Goal: Task Accomplishment & Management: Manage account settings

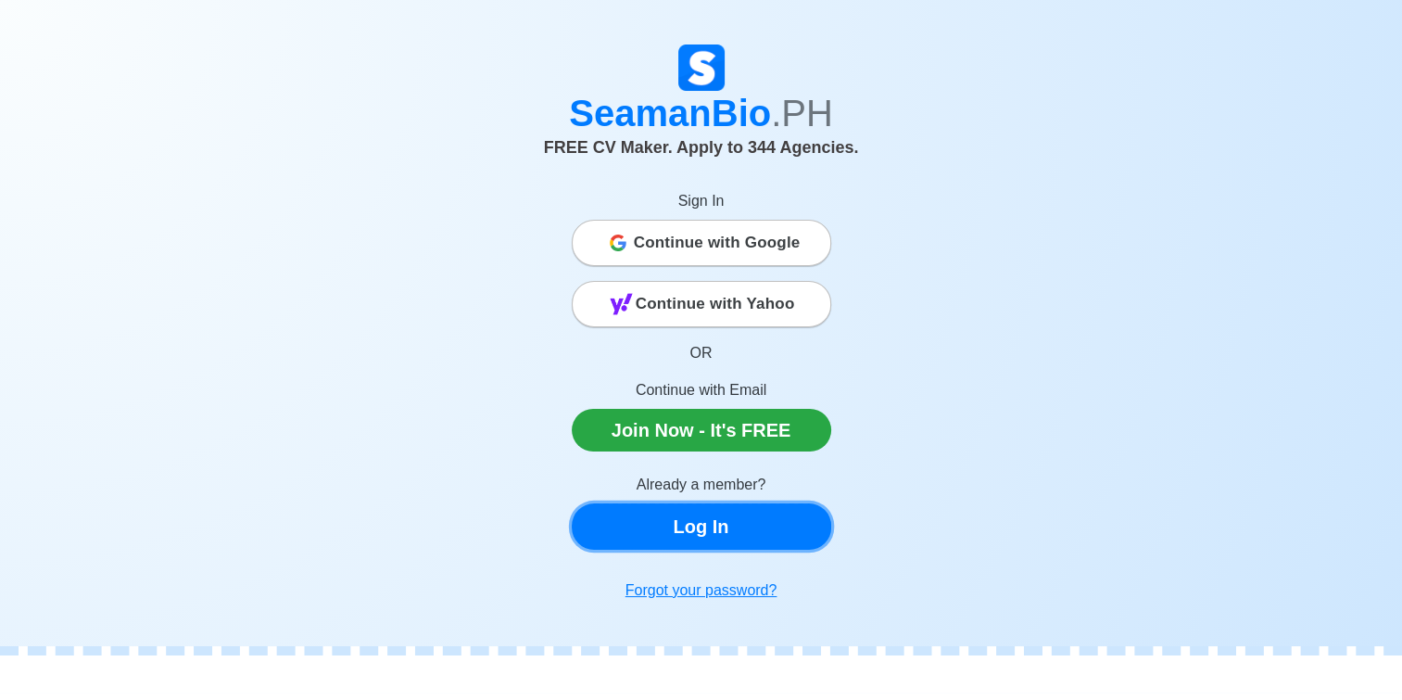
click at [731, 530] on link "Log In" at bounding box center [702, 526] width 260 height 46
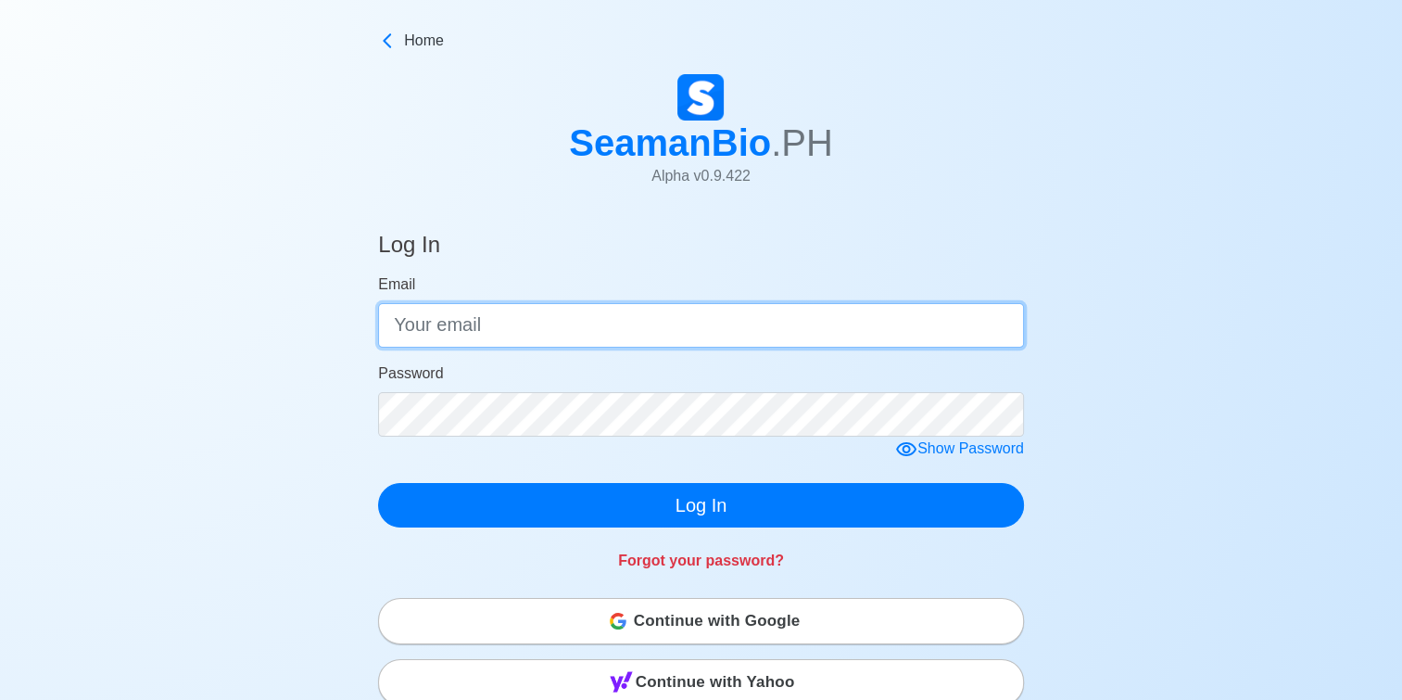
click at [547, 315] on input "Email" at bounding box center [701, 325] width 646 height 44
type input "manliguez.elmer.pntc@gmail.com"
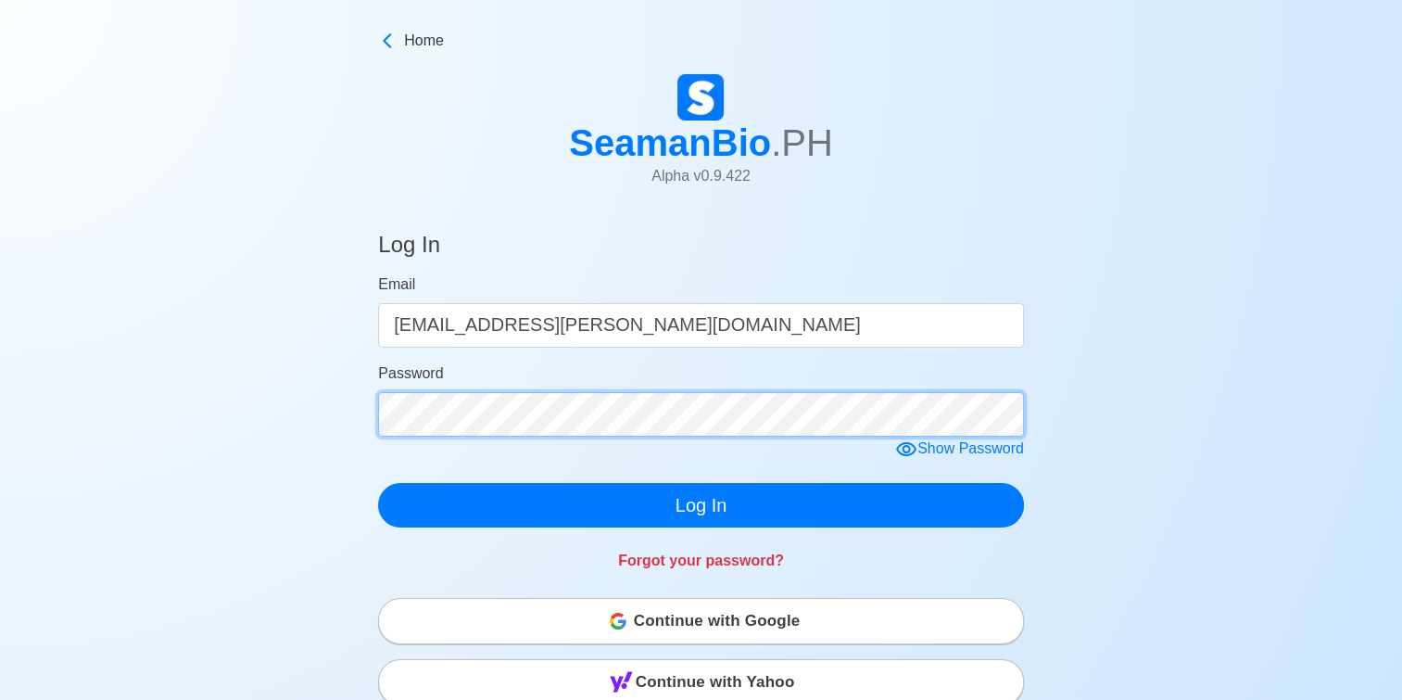
click button "Log In" at bounding box center [701, 505] width 646 height 44
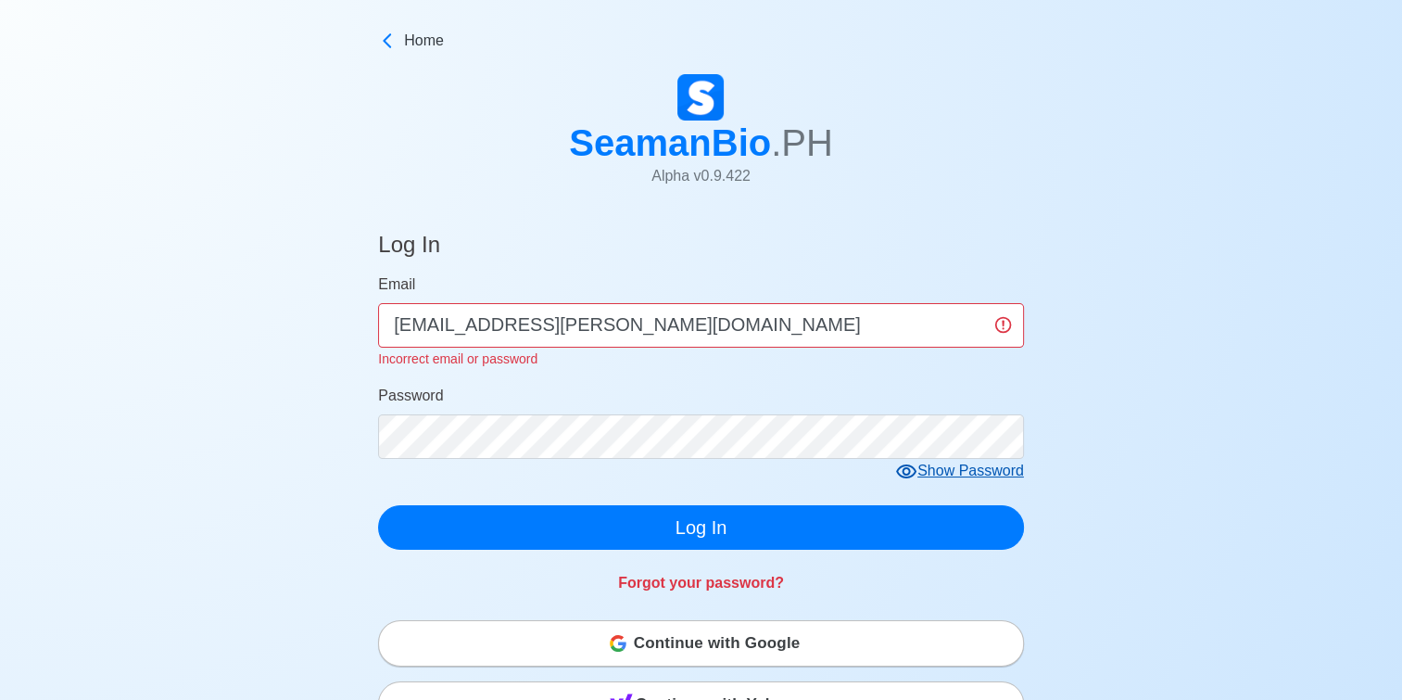
click at [971, 477] on div "Show Password" at bounding box center [959, 471] width 129 height 23
click at [697, 646] on span "Continue with Google" at bounding box center [717, 643] width 167 height 37
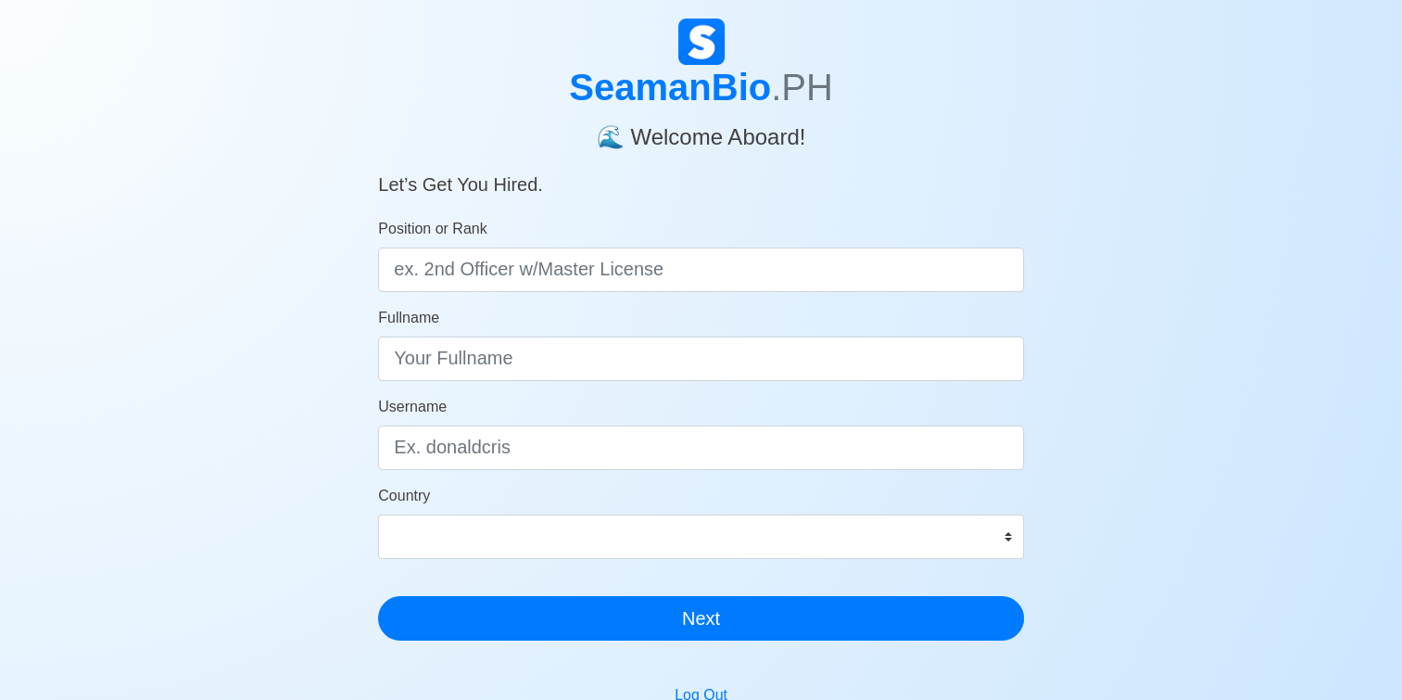
scroll to position [16, 0]
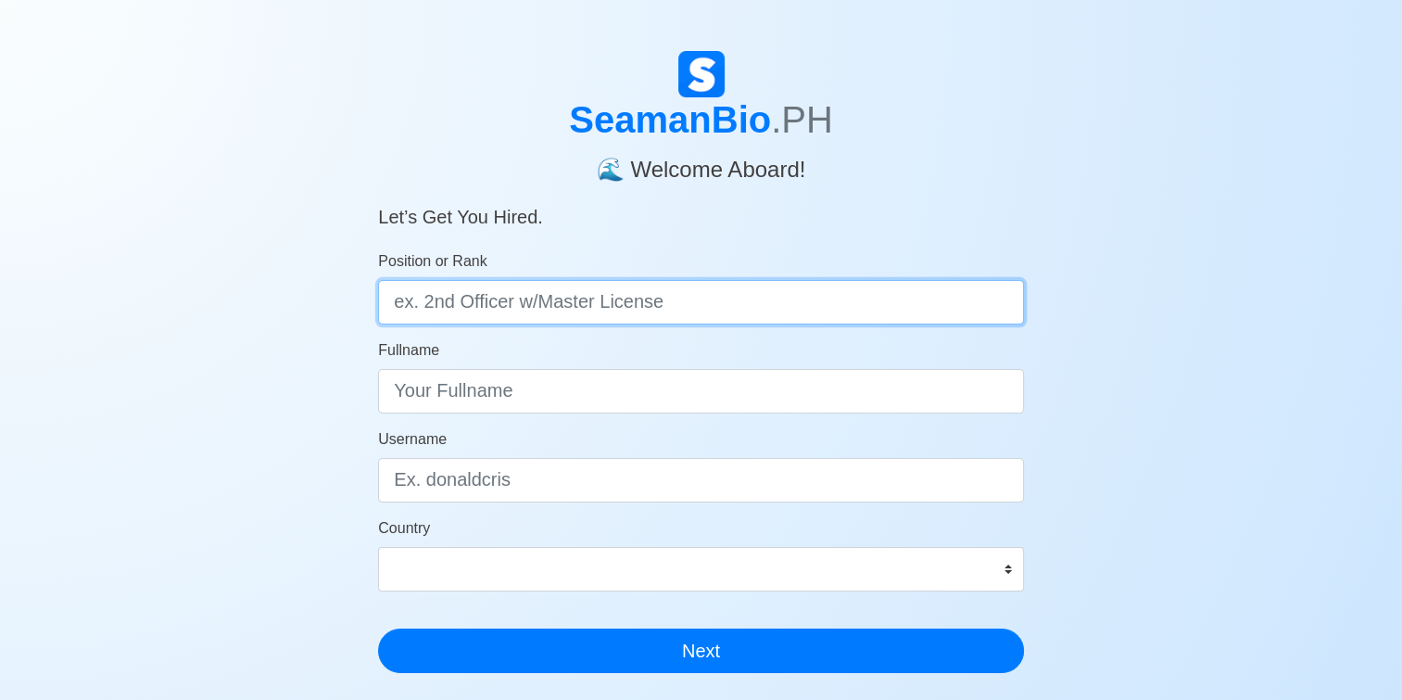
drag, startPoint x: 749, startPoint y: 296, endPoint x: 352, endPoint y: 311, distance: 397.0
click at [352, 311] on div "SeamanBio .PH 🌊 Welcome Aboard! Let’s Get You Hired. Position or Rank Fullname …" at bounding box center [701, 539] width 702 height 977
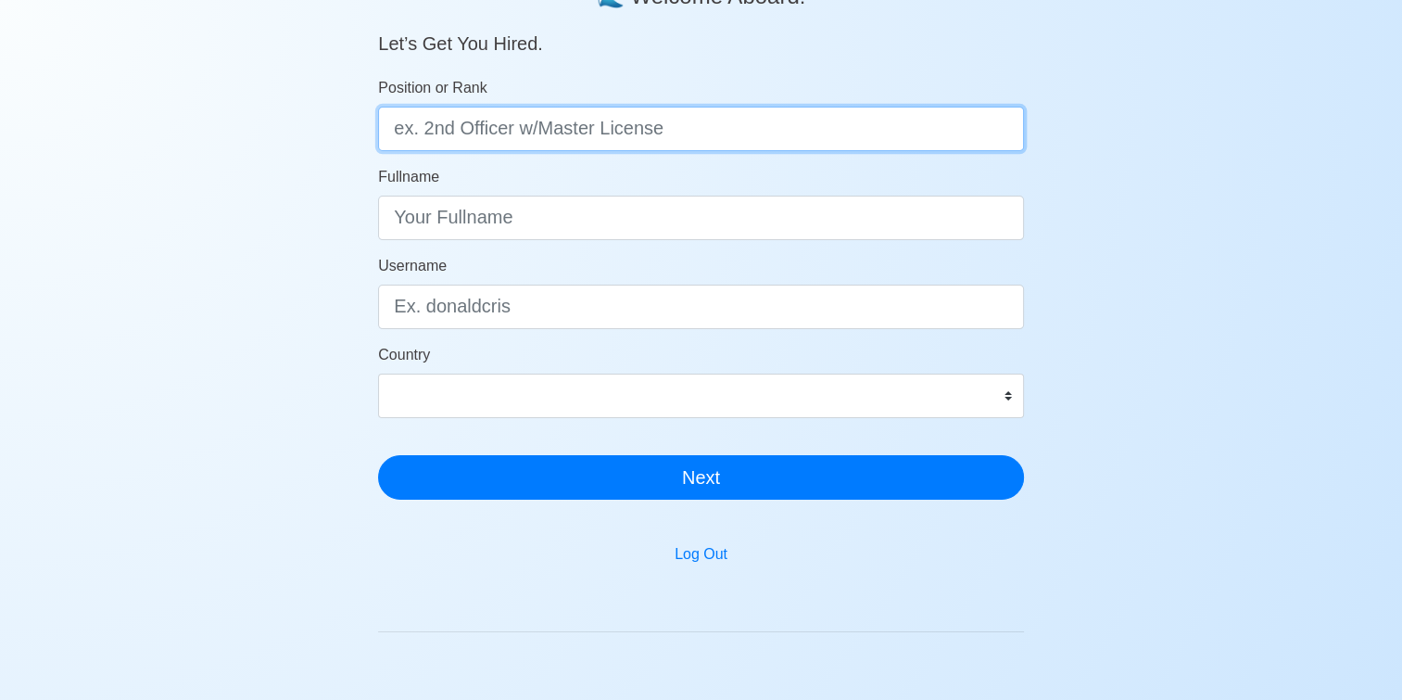
scroll to position [108, 0]
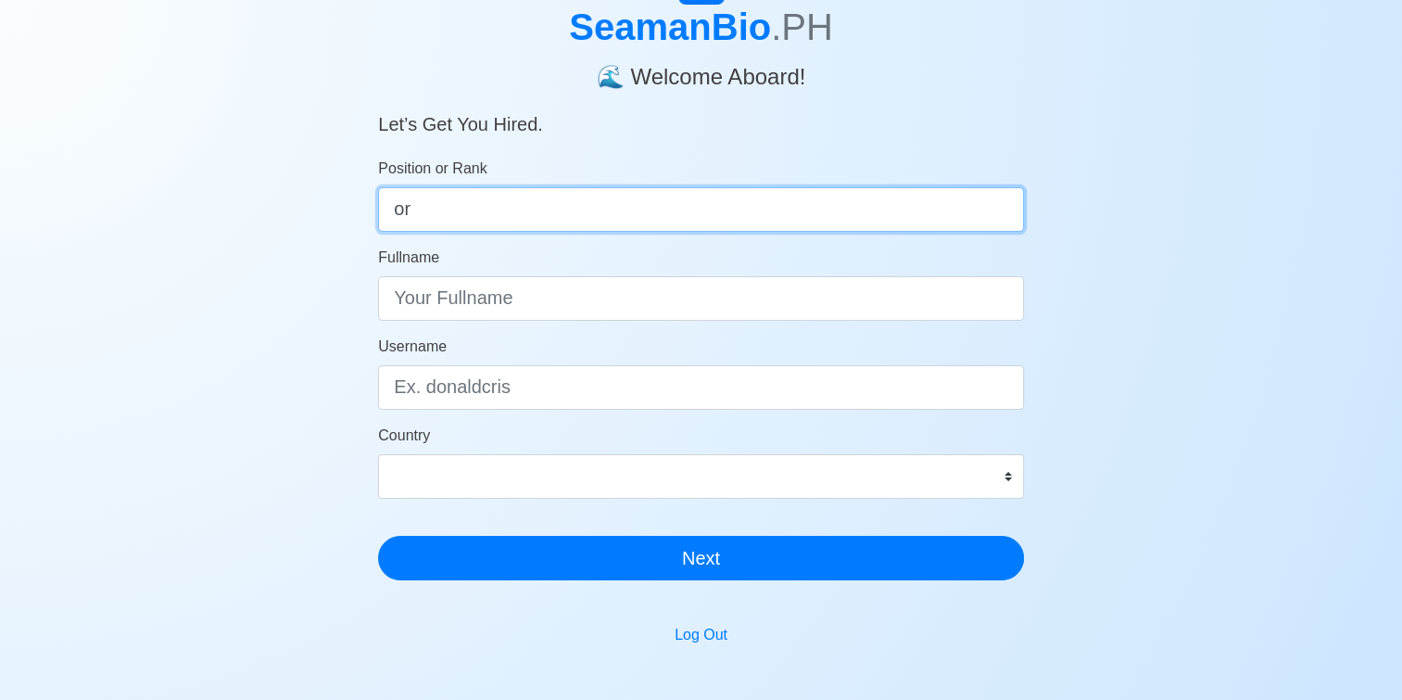
type input "o"
type input "ordinary seaman"
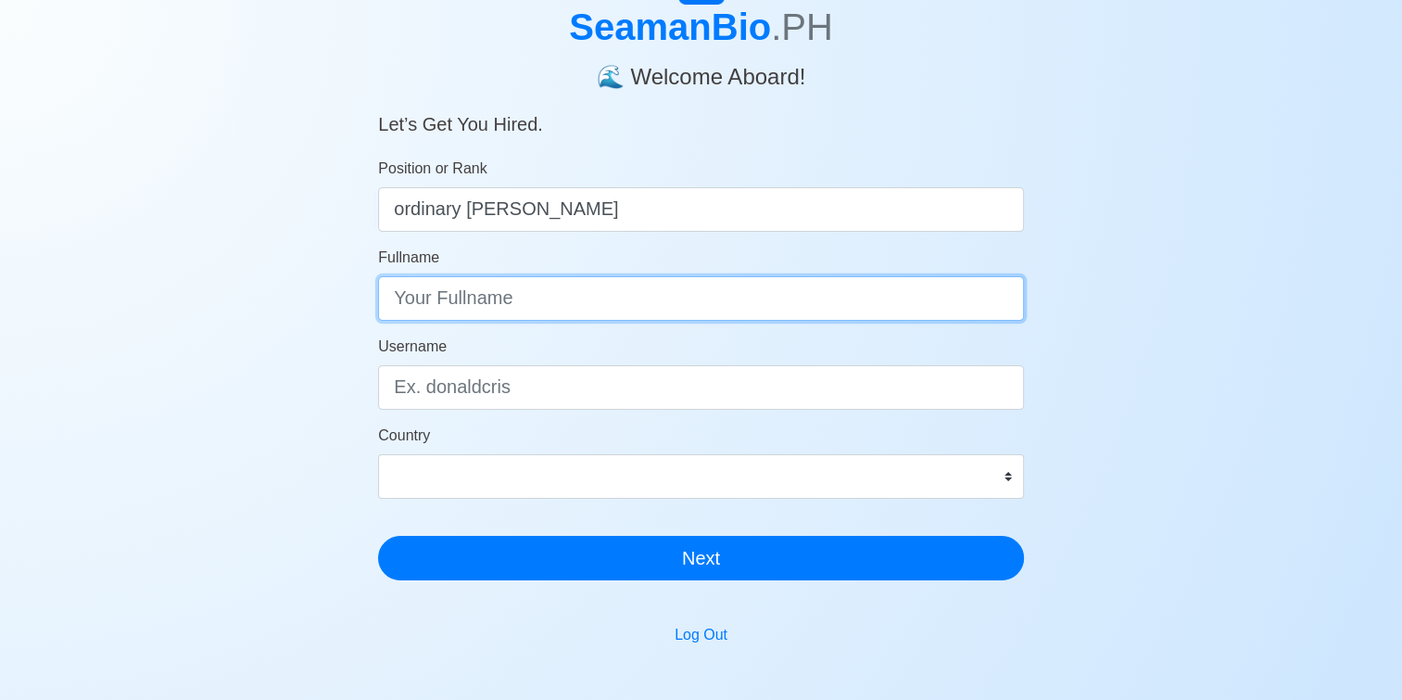
click at [469, 289] on input "Fullname" at bounding box center [701, 298] width 646 height 44
type input "Elmer U. Manliguez Jr."
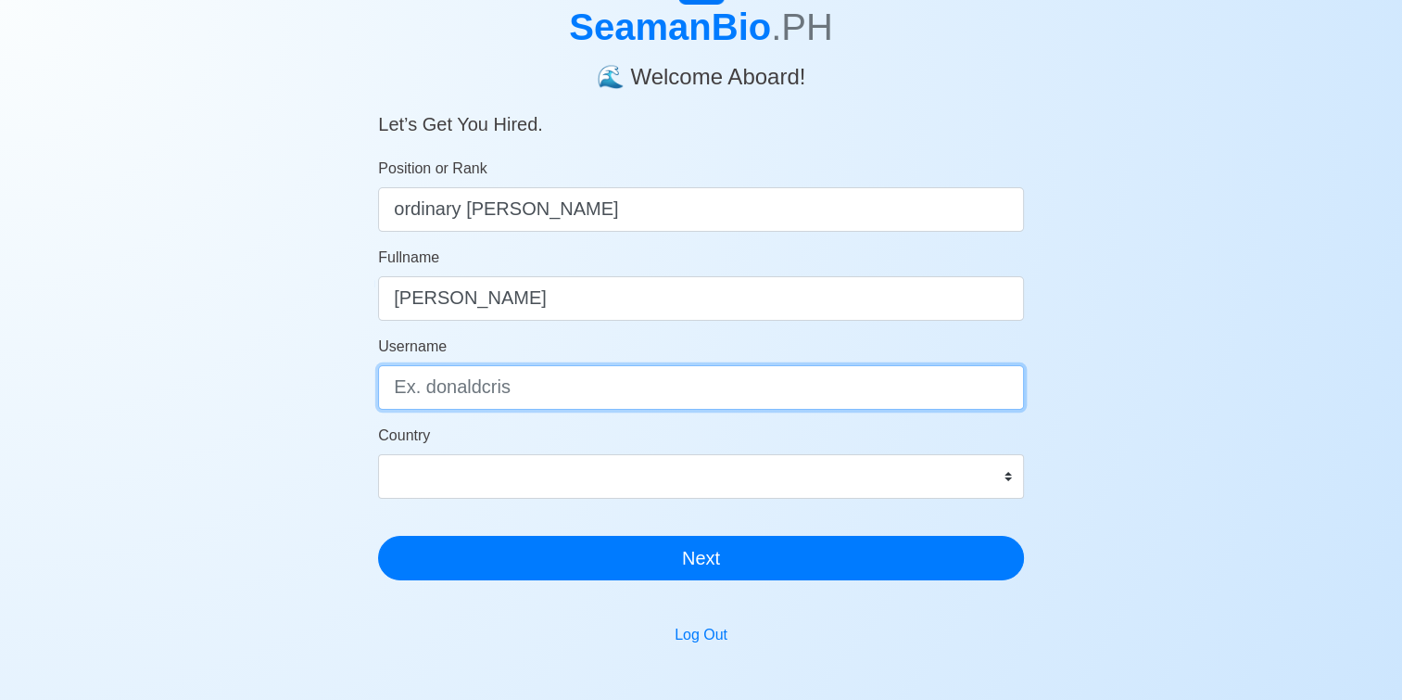
click at [513, 393] on input "Username" at bounding box center [701, 387] width 646 height 44
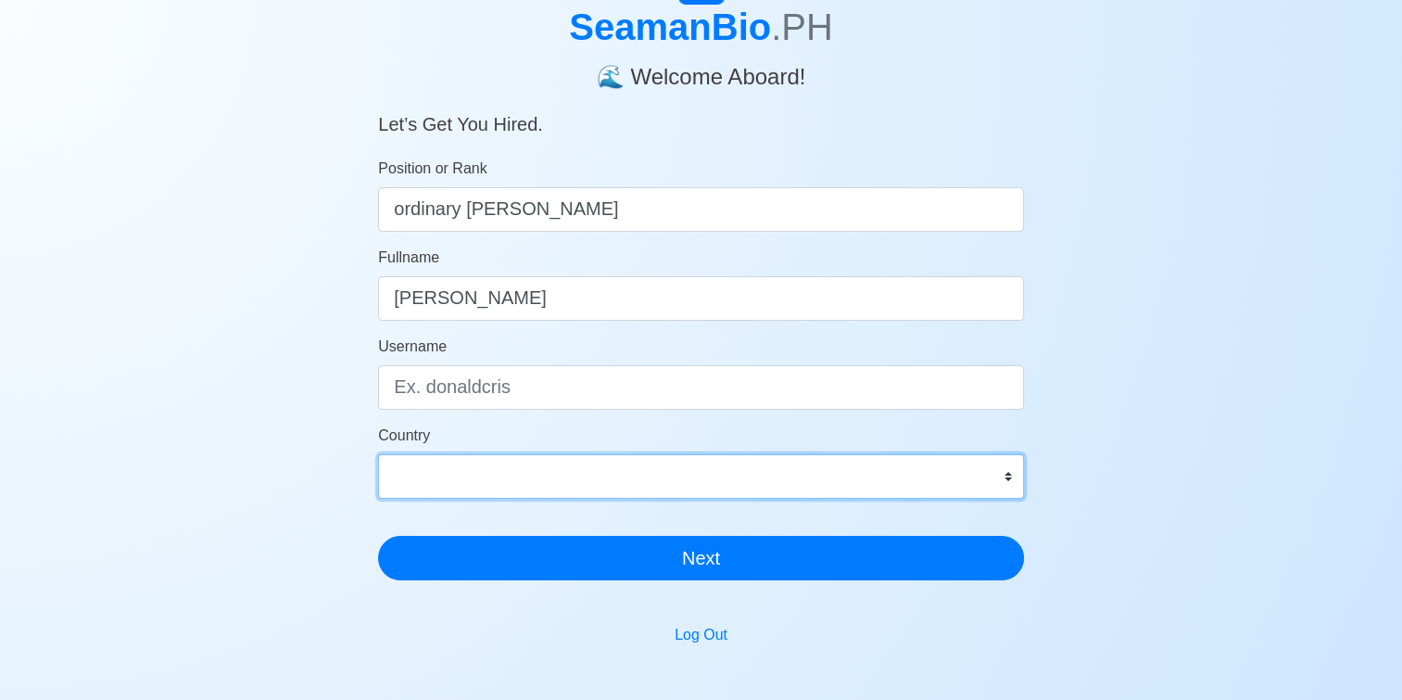
click at [628, 486] on select "Afghanistan Åland Islands Albania Algeria American Samoa Andorra Angola Anguill…" at bounding box center [701, 476] width 646 height 44
select select "PH"
click at [378, 454] on select "Afghanistan Åland Islands Albania Algeria American Samoa Andorra Angola Anguill…" at bounding box center [701, 476] width 646 height 44
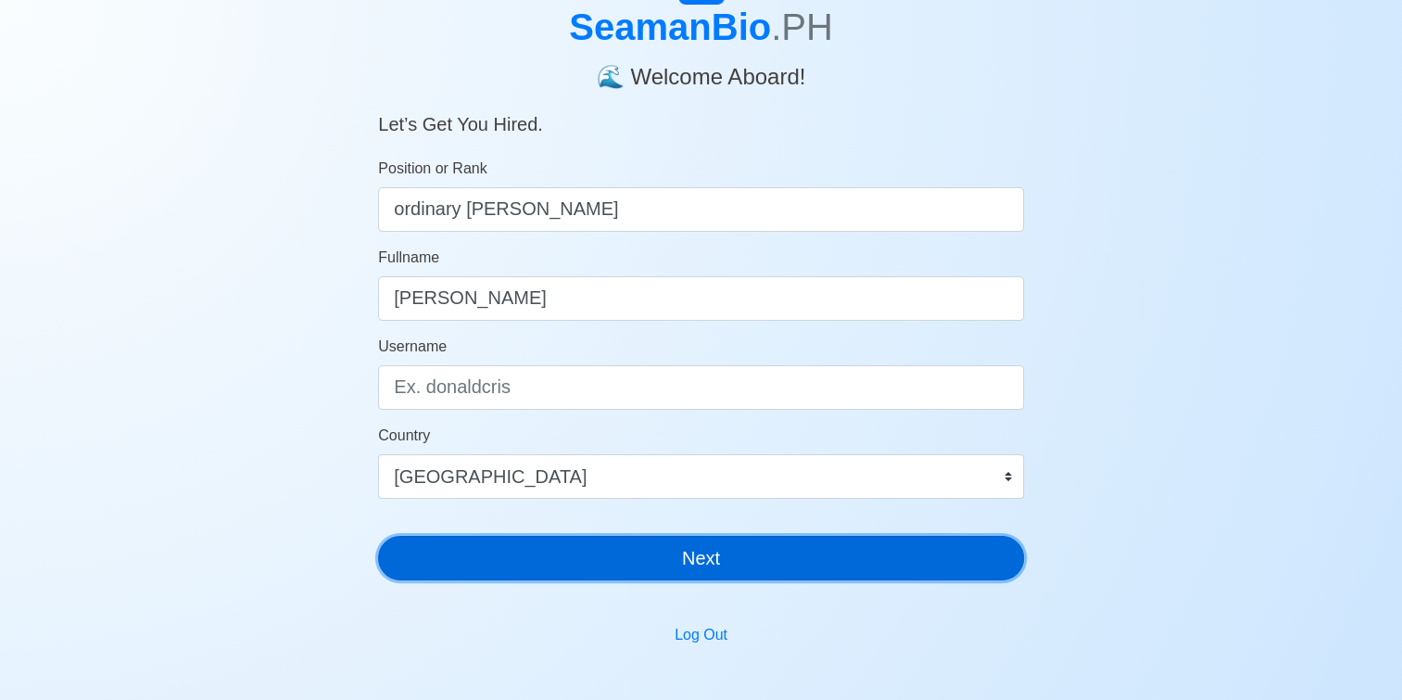
click at [699, 566] on button "Next" at bounding box center [701, 558] width 646 height 44
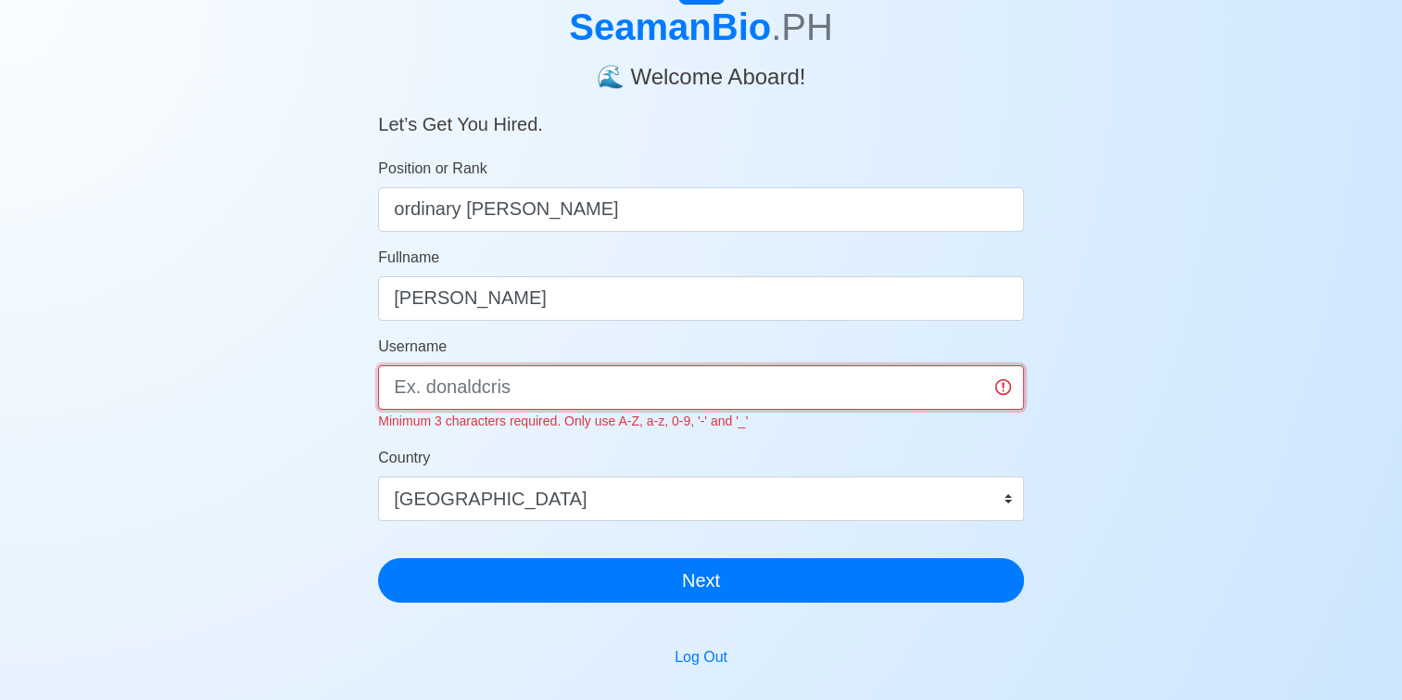
click at [622, 397] on input "Username" at bounding box center [701, 387] width 646 height 44
type input "e"
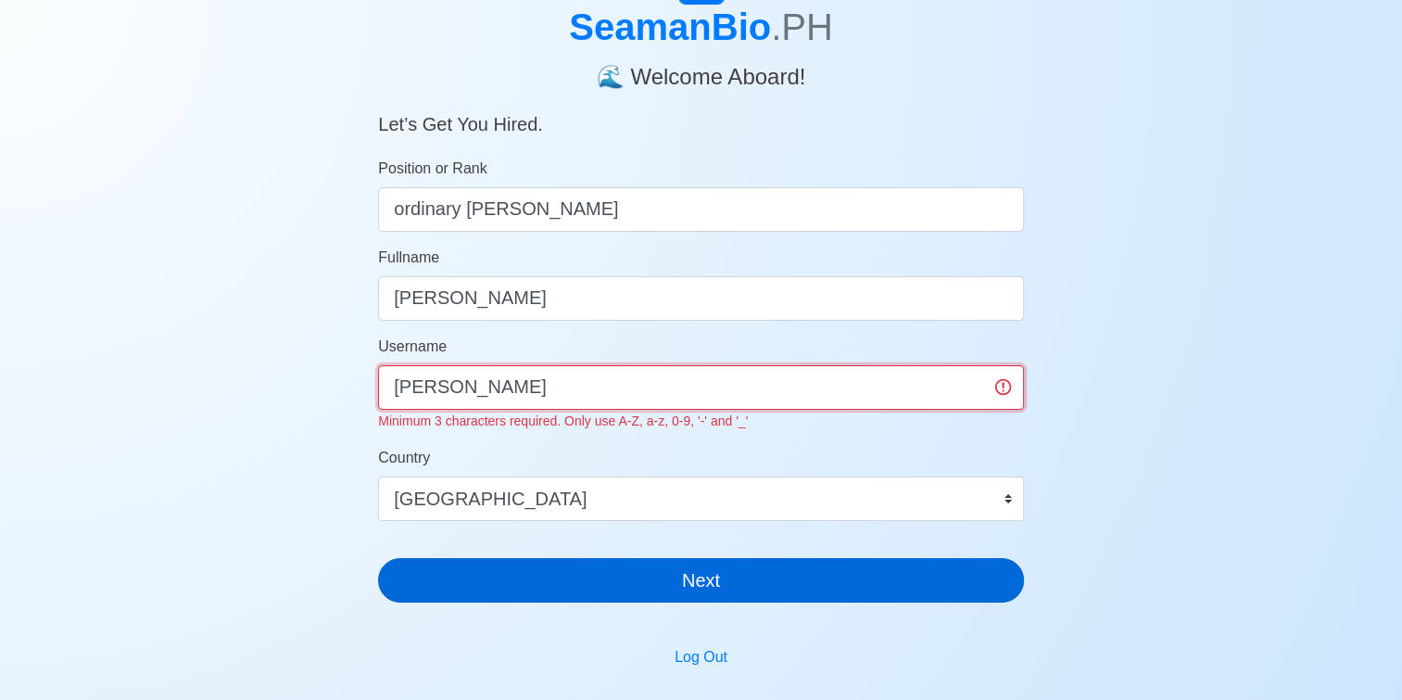
type input "elmer"
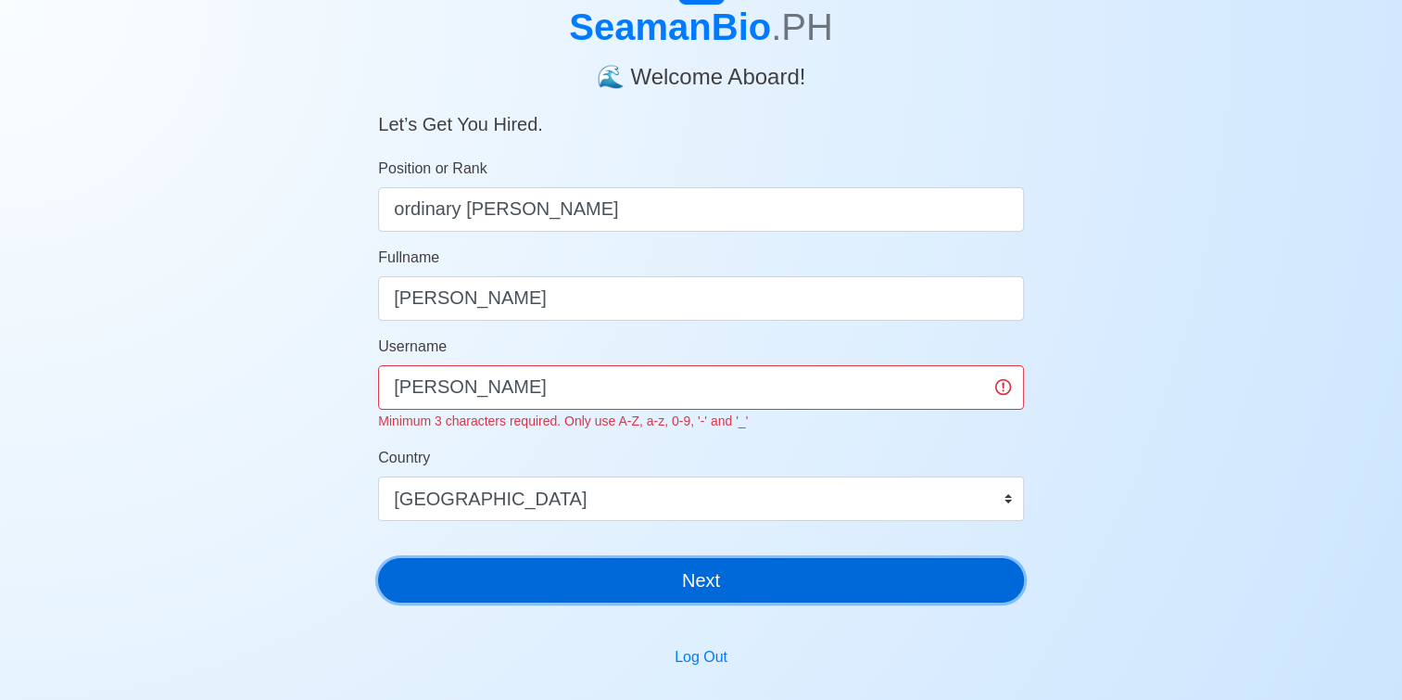
click at [701, 590] on div "SeamanBio .PH 🌊 Welcome Aboard! Let’s Get You Hired. Position or Rank ordinary …" at bounding box center [701, 287] width 646 height 659
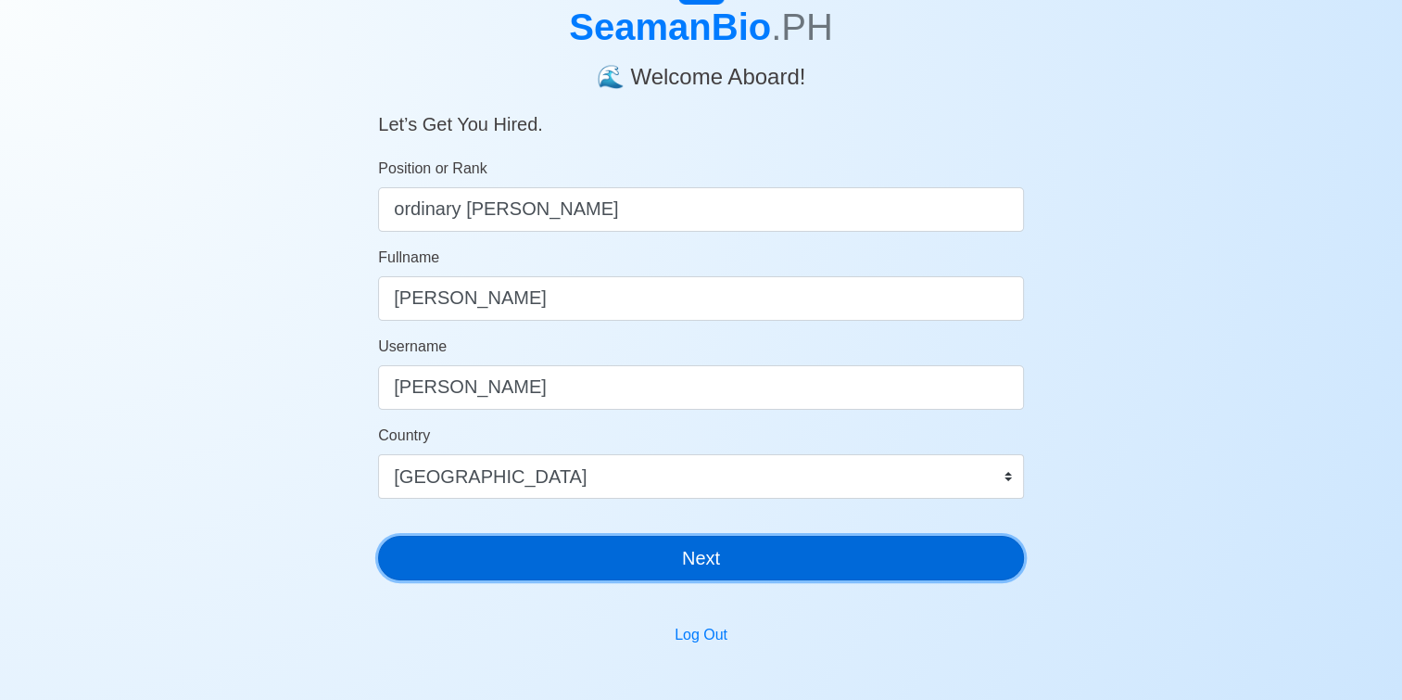
click at [704, 563] on button "Next" at bounding box center [701, 558] width 646 height 44
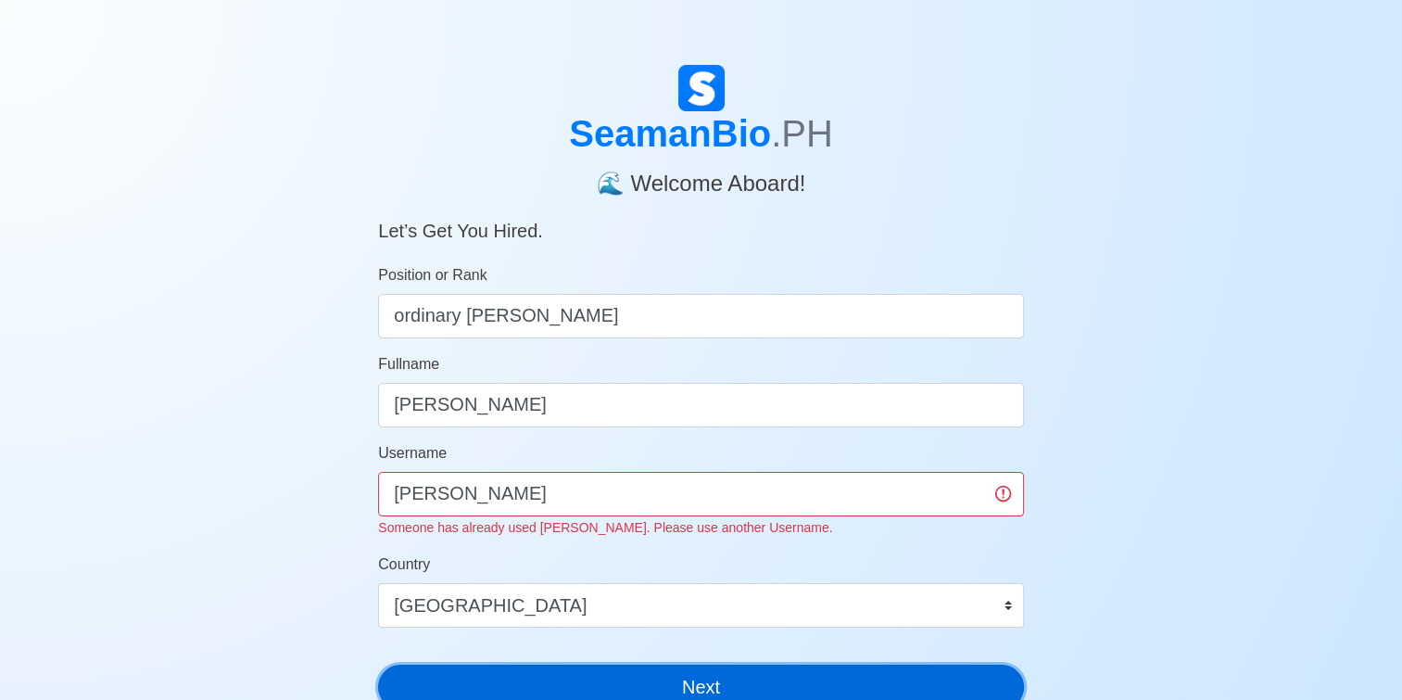
scroll to position [0, 0]
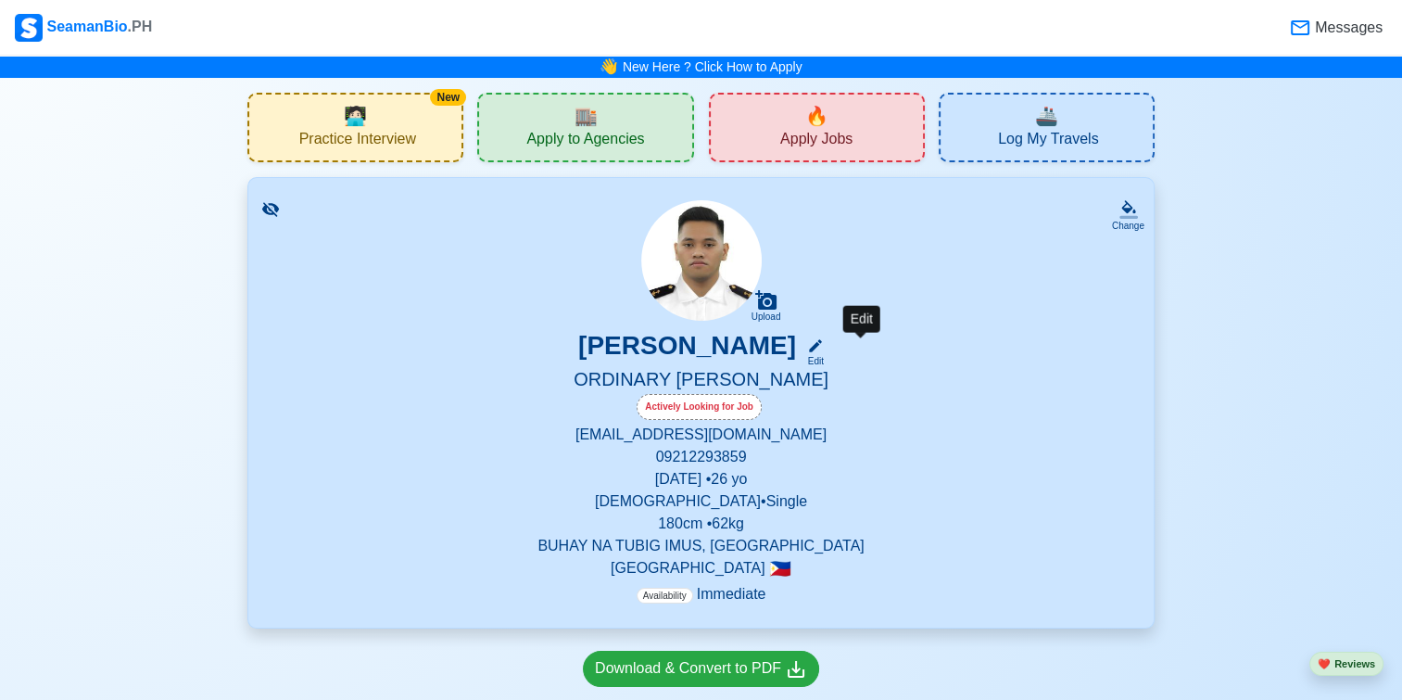
click at [824, 351] on icon at bounding box center [815, 345] width 17 height 17
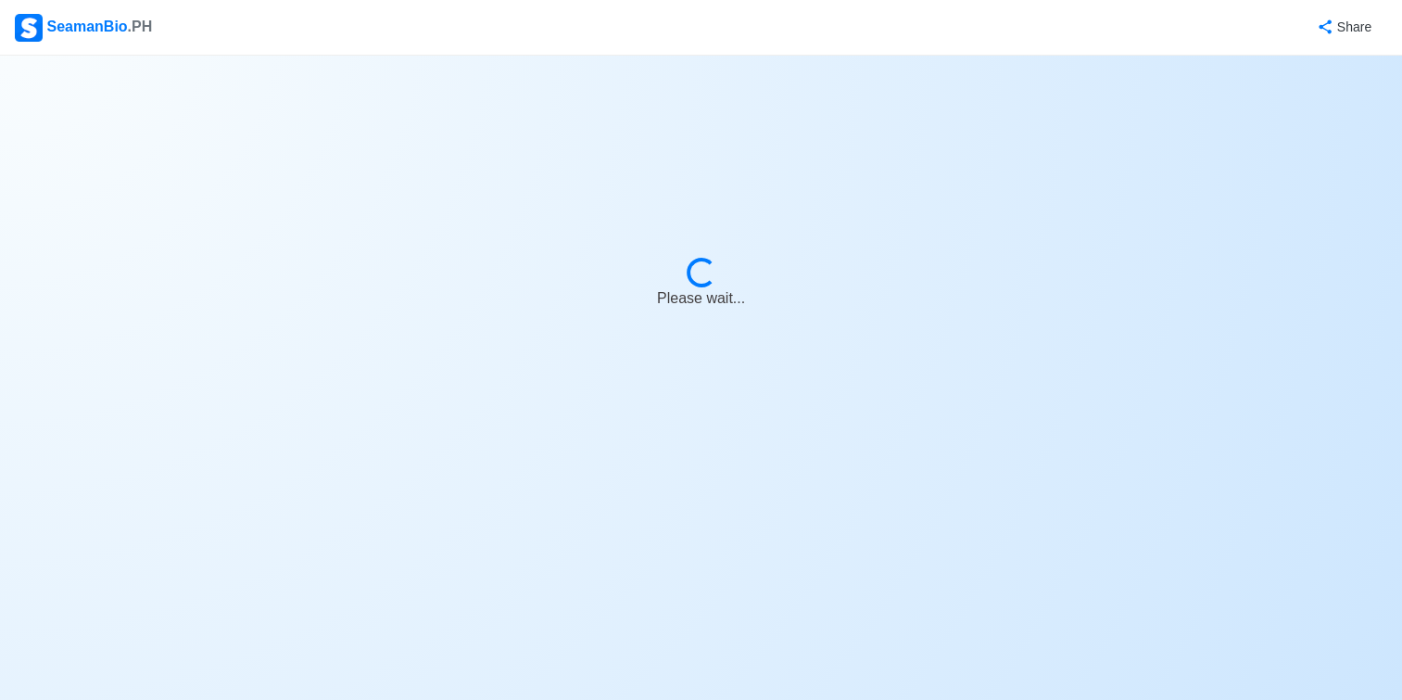
select select "Actively Looking for Job"
select select "Visible for Hiring"
select select "Single"
select select "Male"
select select "PH"
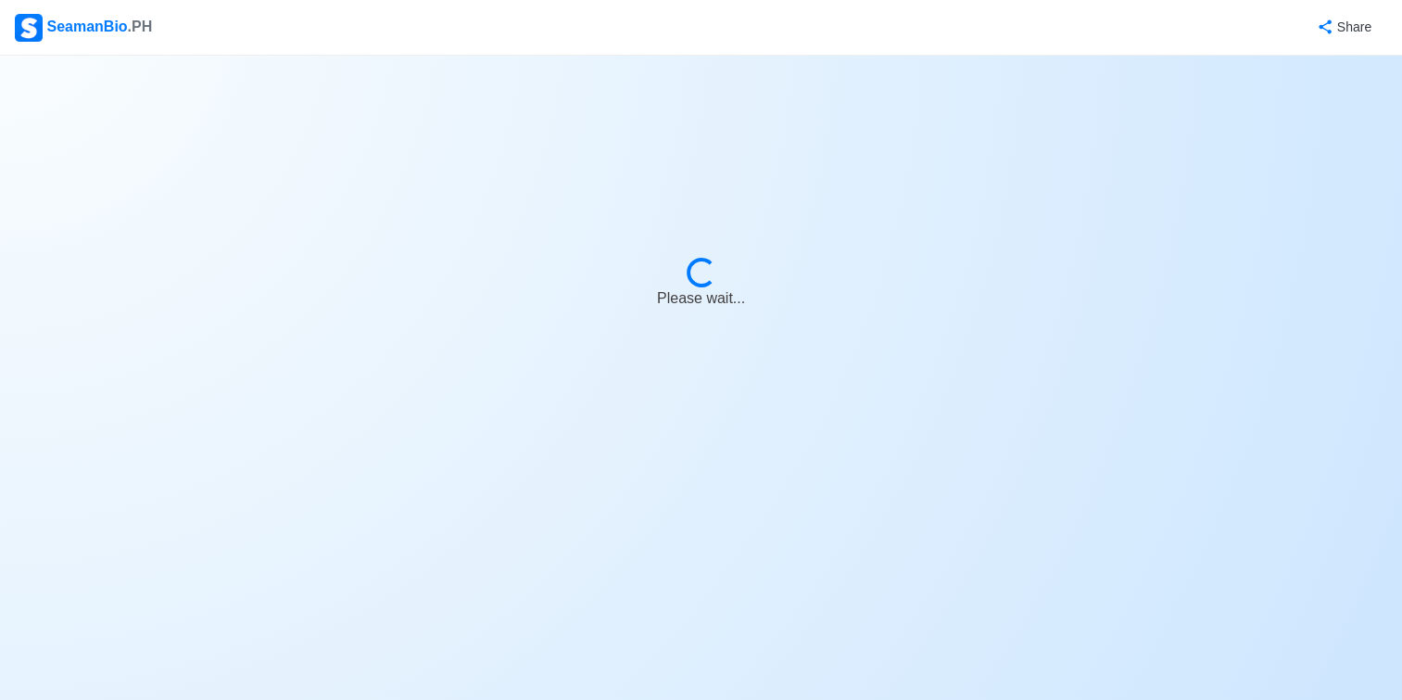
select select "4102416000000"
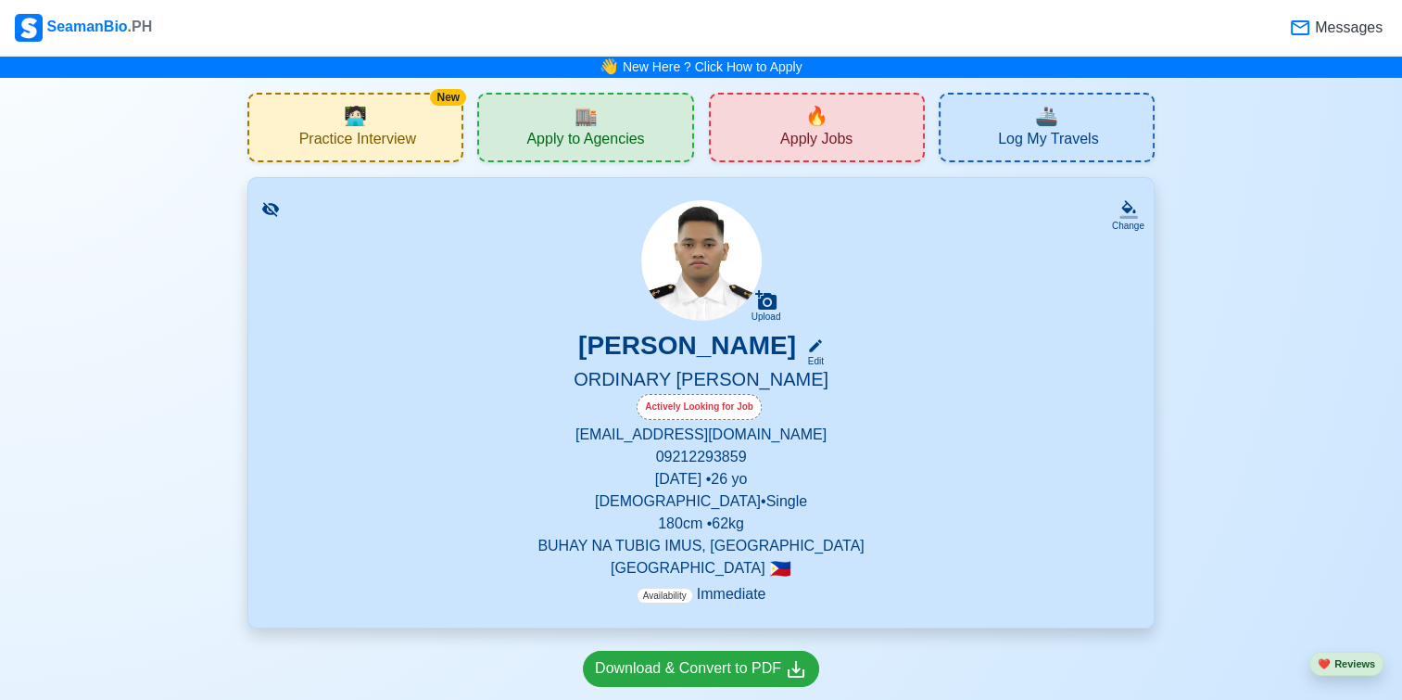
click at [879, 362] on div "ELMER U. MANLIGUEZ JR. Edit" at bounding box center [701, 349] width 861 height 38
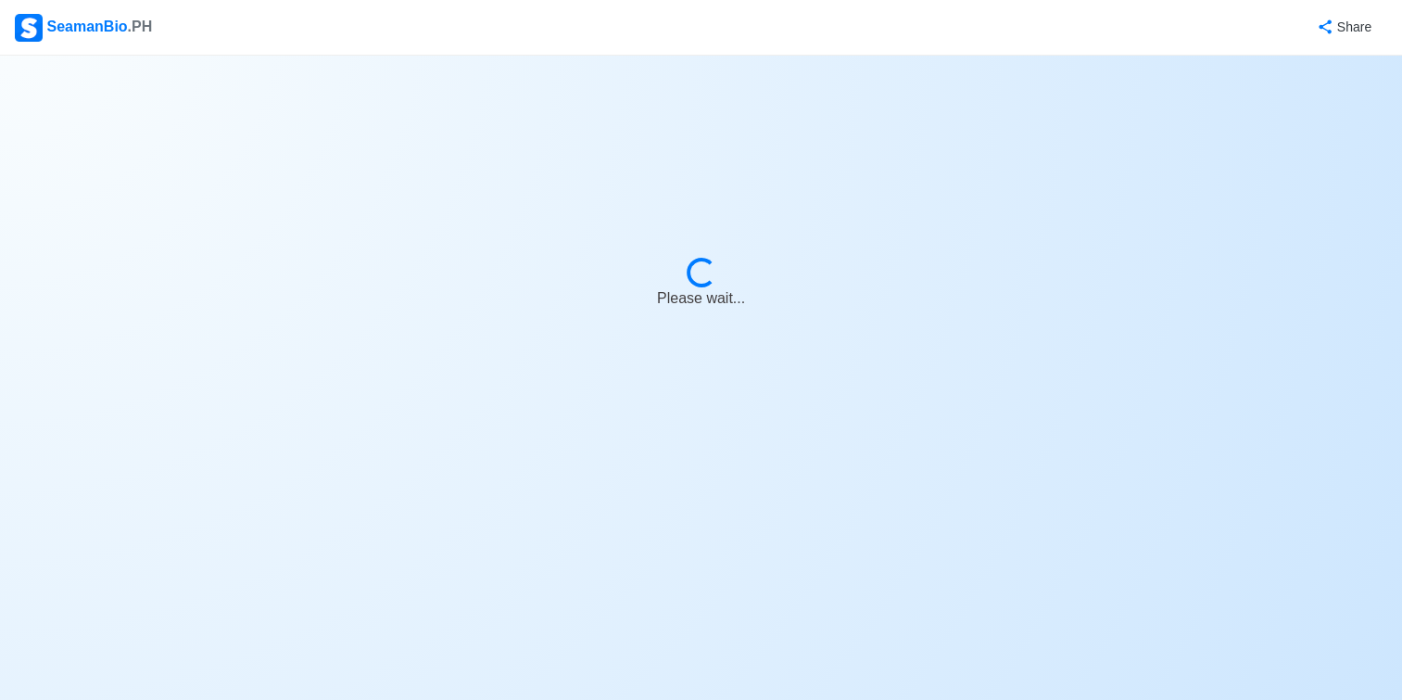
select select "Actively Looking for Job"
select select "Visible for Hiring"
select select "Single"
select select "Male"
select select "PH"
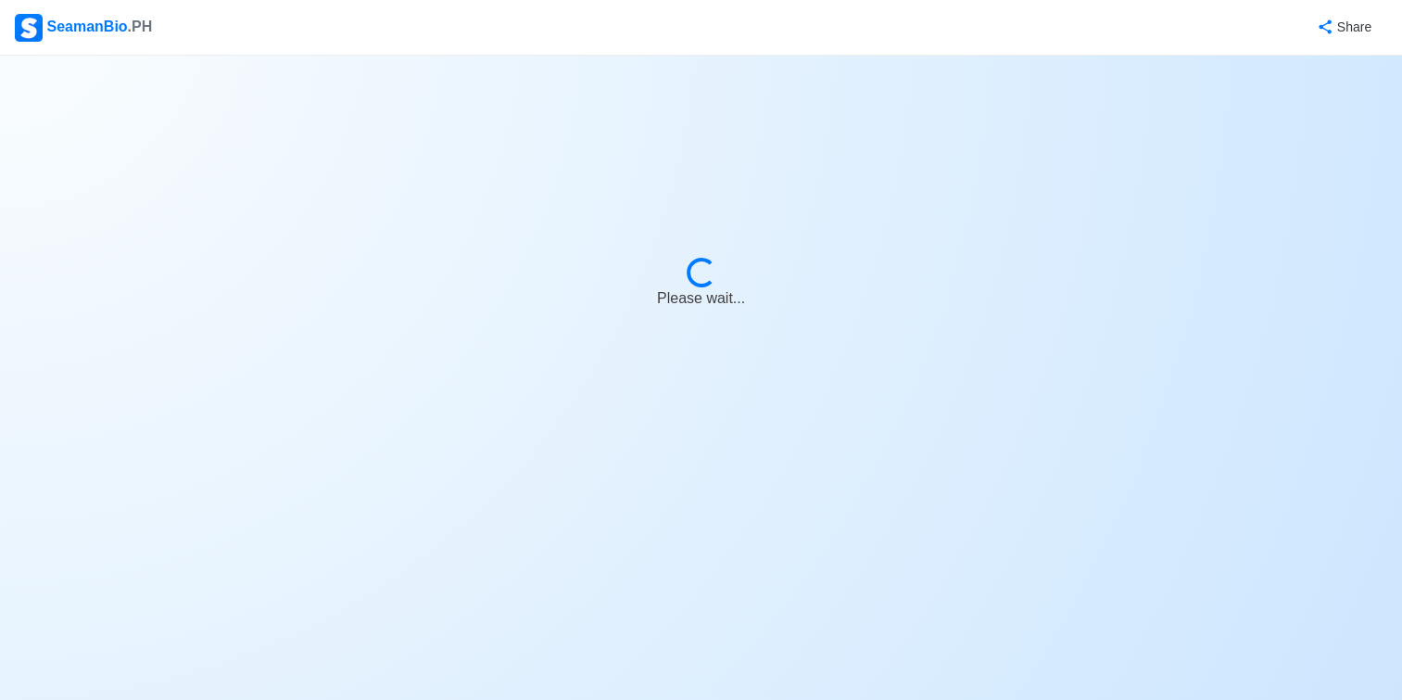
select select "4102416000000"
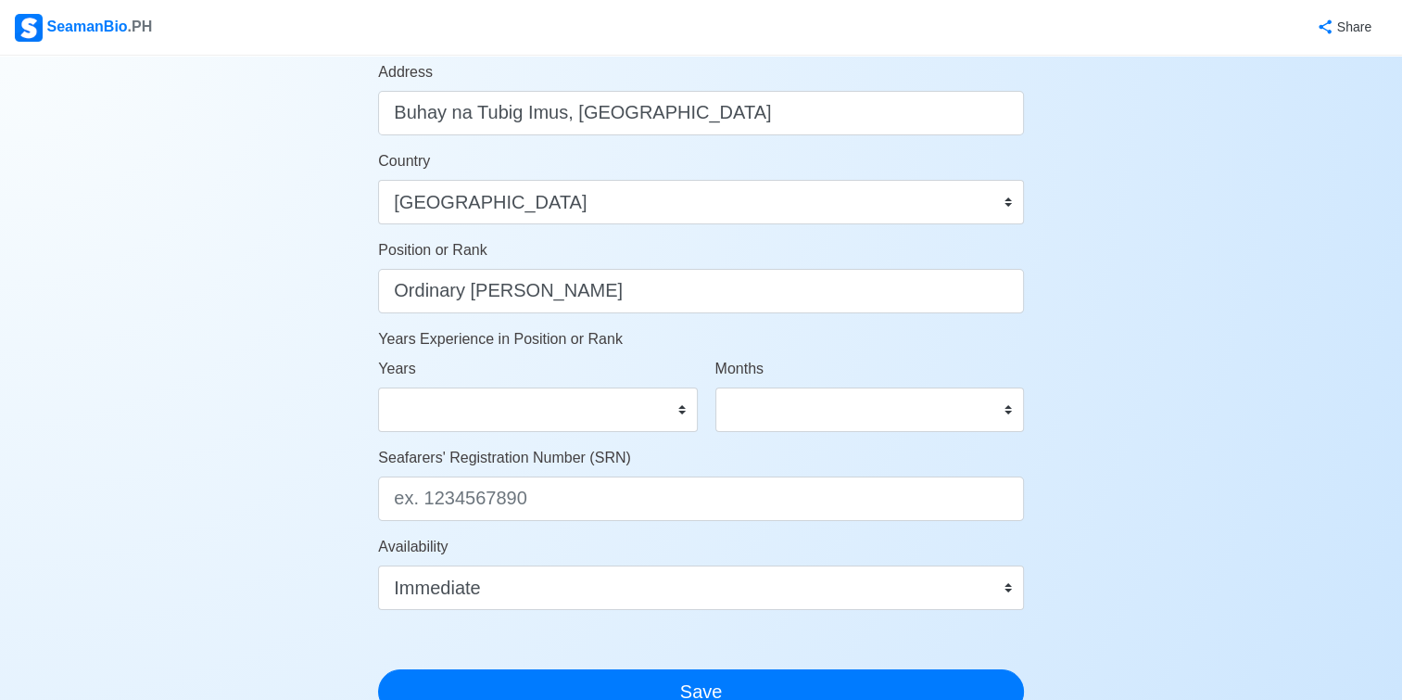
scroll to position [834, 0]
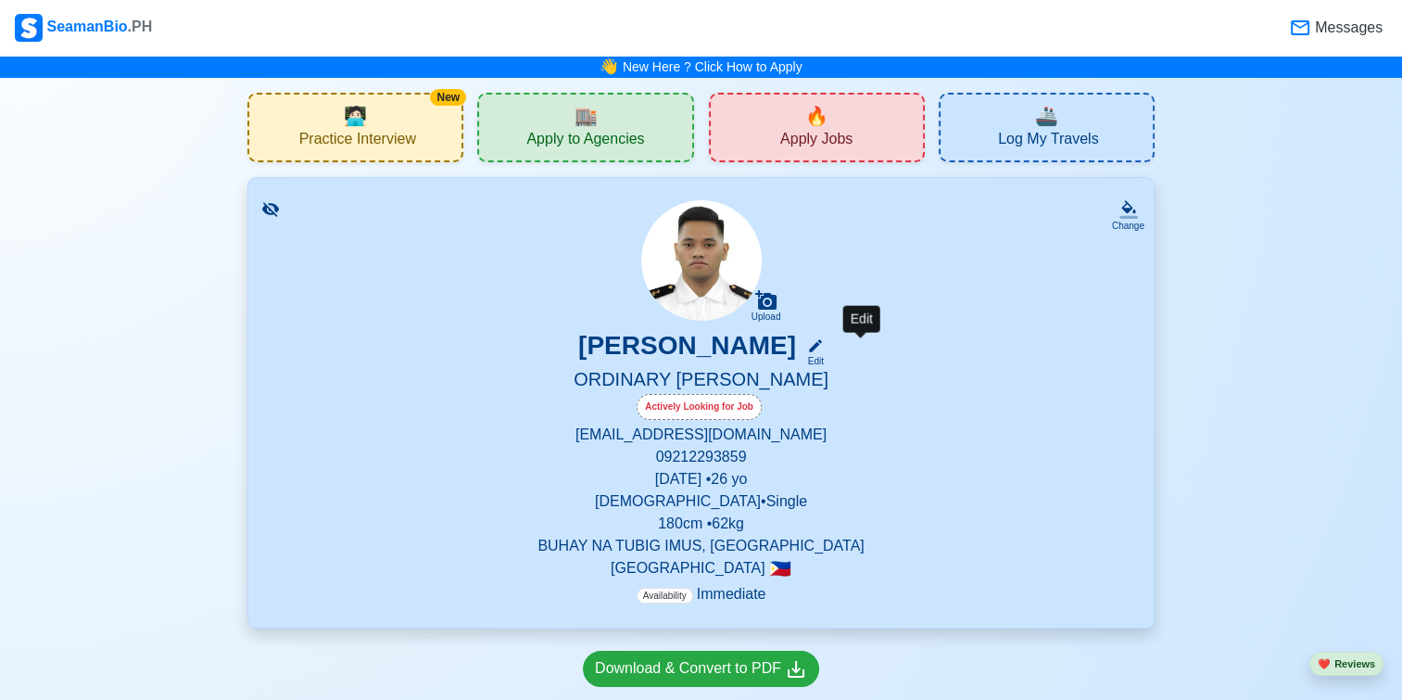
click at [822, 351] on icon at bounding box center [815, 345] width 13 height 13
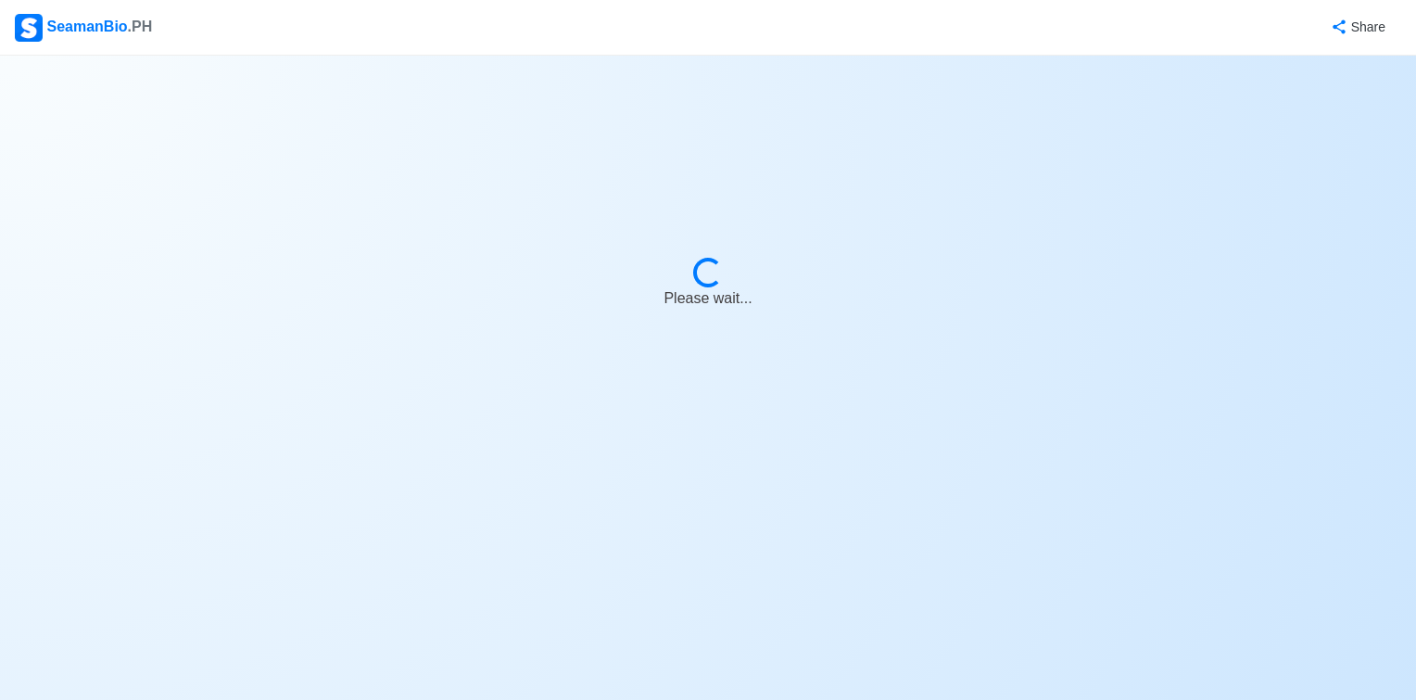
select select "Actively Looking for Job"
select select "Visible for Hiring"
select select "Single"
select select "Male"
select select "PH"
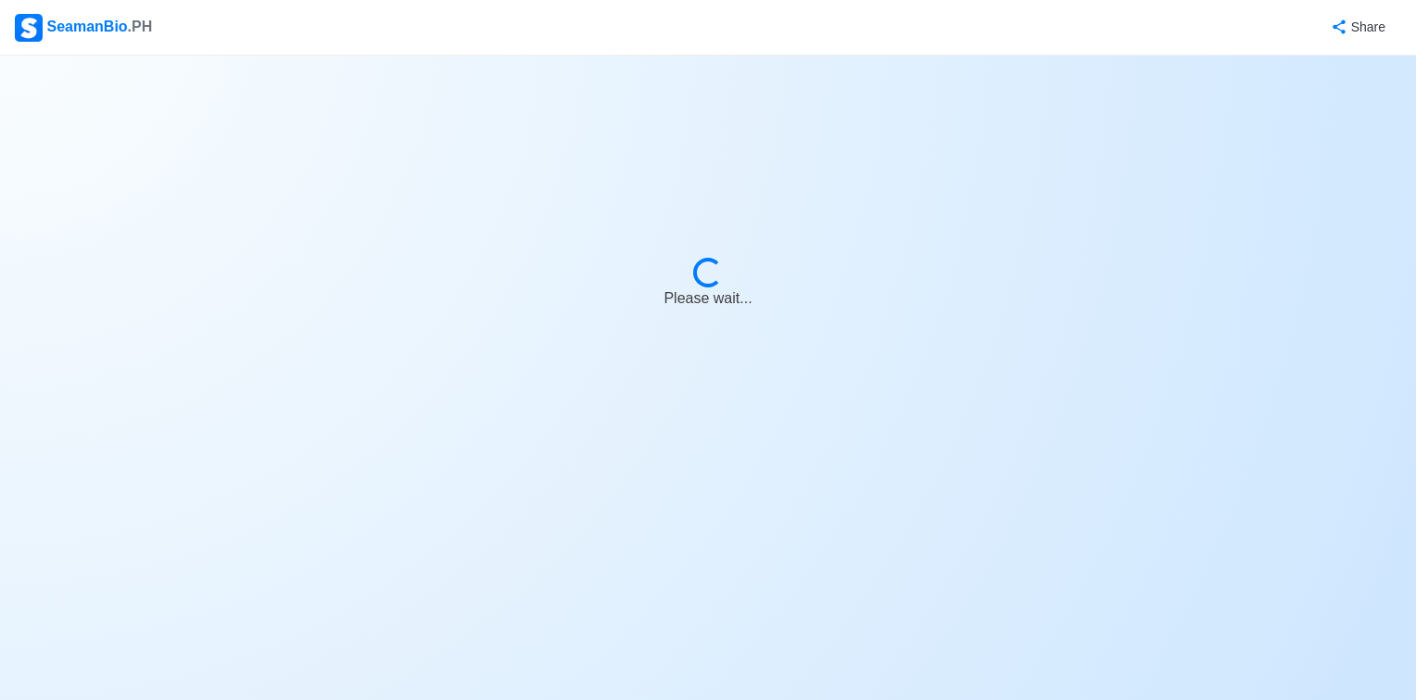
select select "4102416000000"
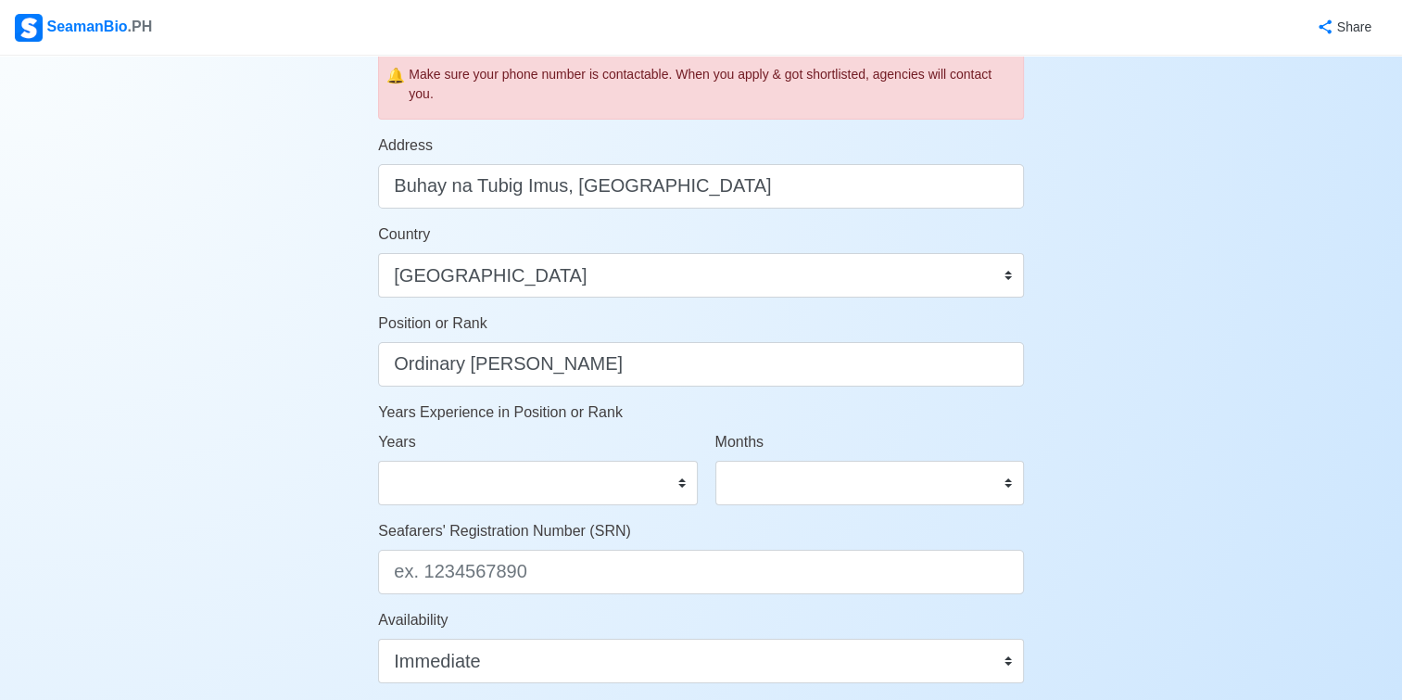
scroll to position [742, 0]
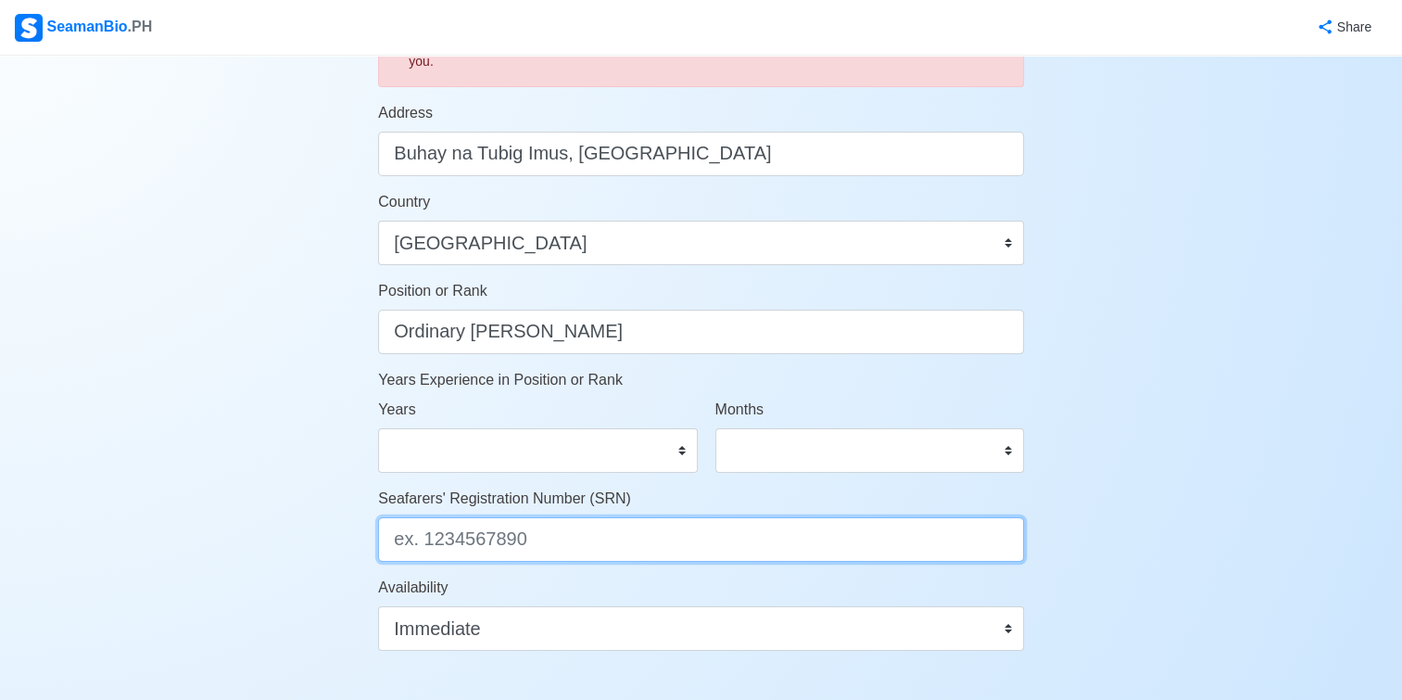
click at [583, 539] on input "Seafarers' Registration Number (SRN)" at bounding box center [701, 539] width 646 height 44
paste input "9812180099"
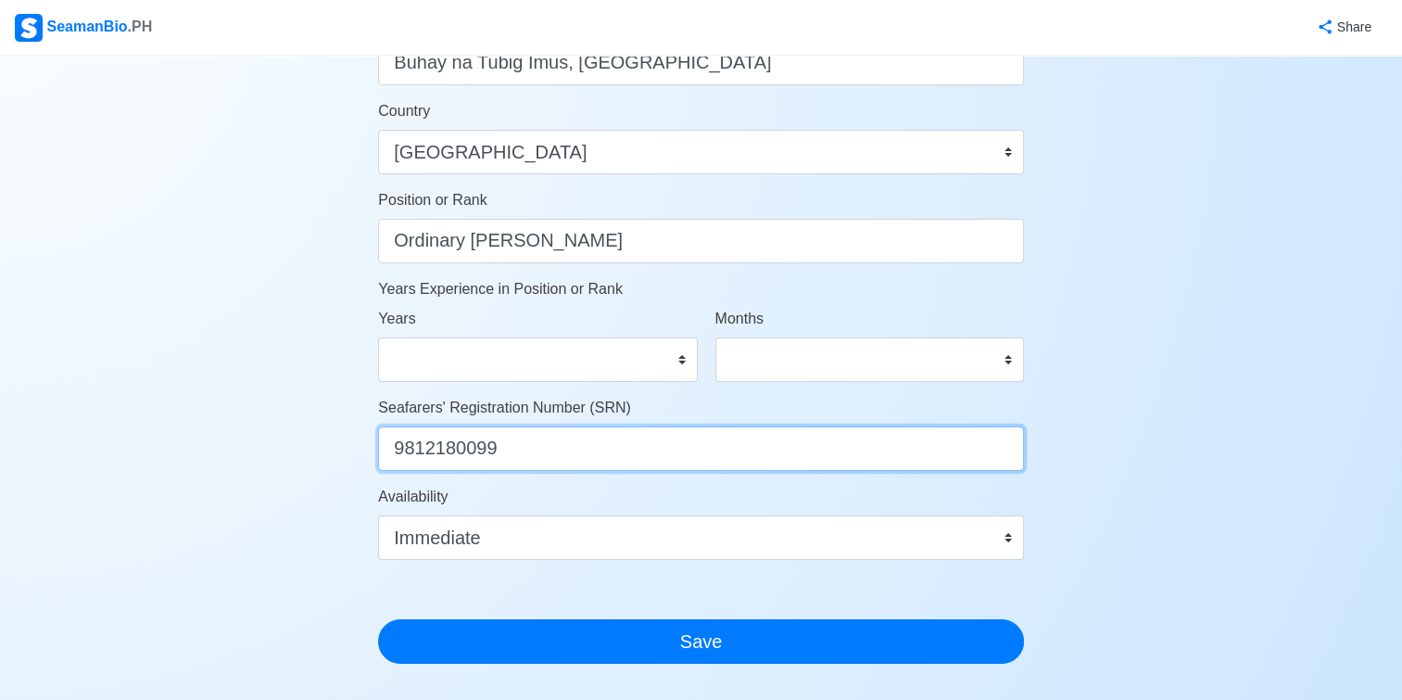
scroll to position [1020, 0]
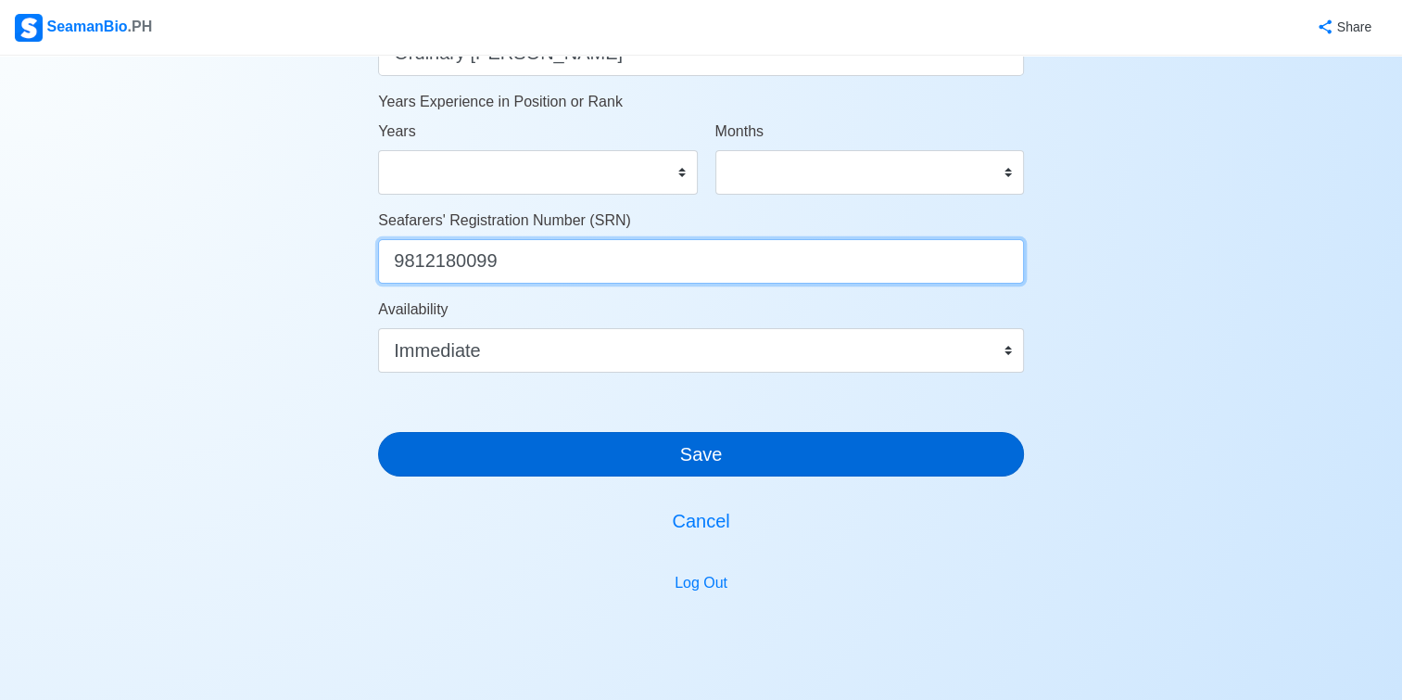
type input "9812180099"
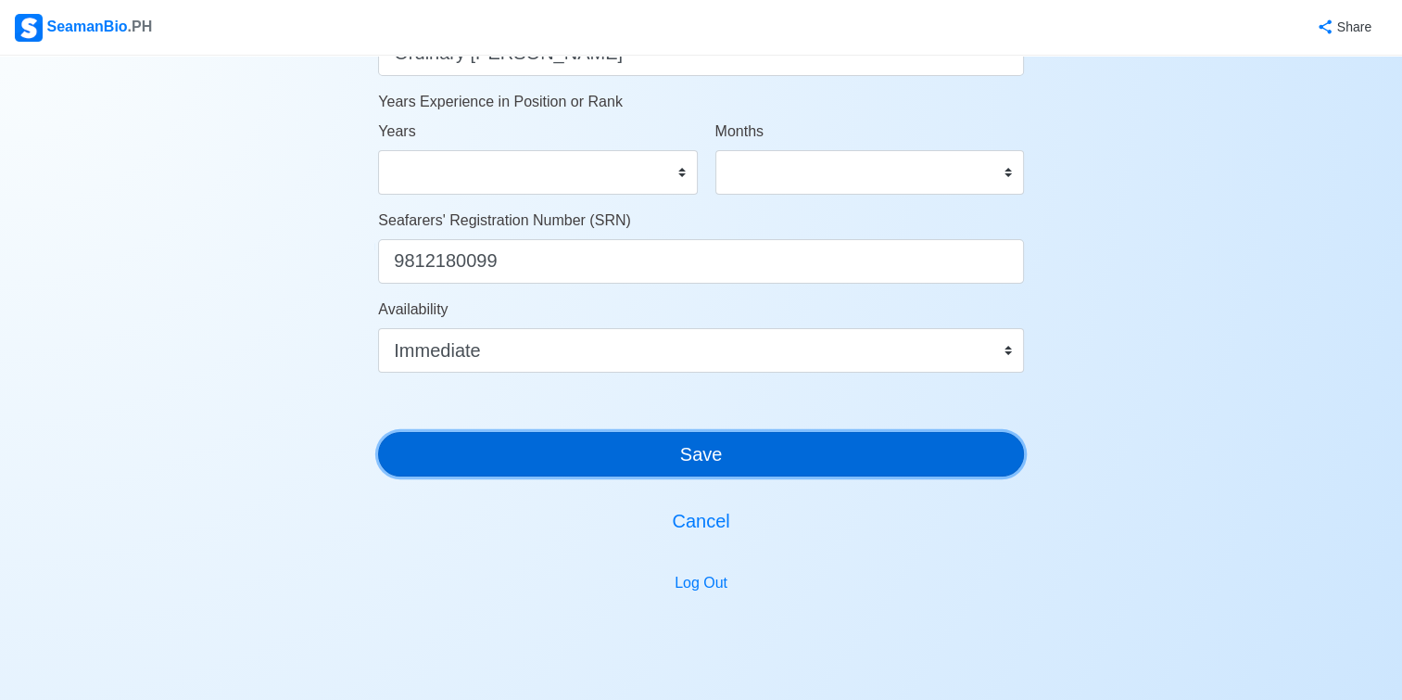
click at [869, 459] on button "Save" at bounding box center [701, 454] width 646 height 44
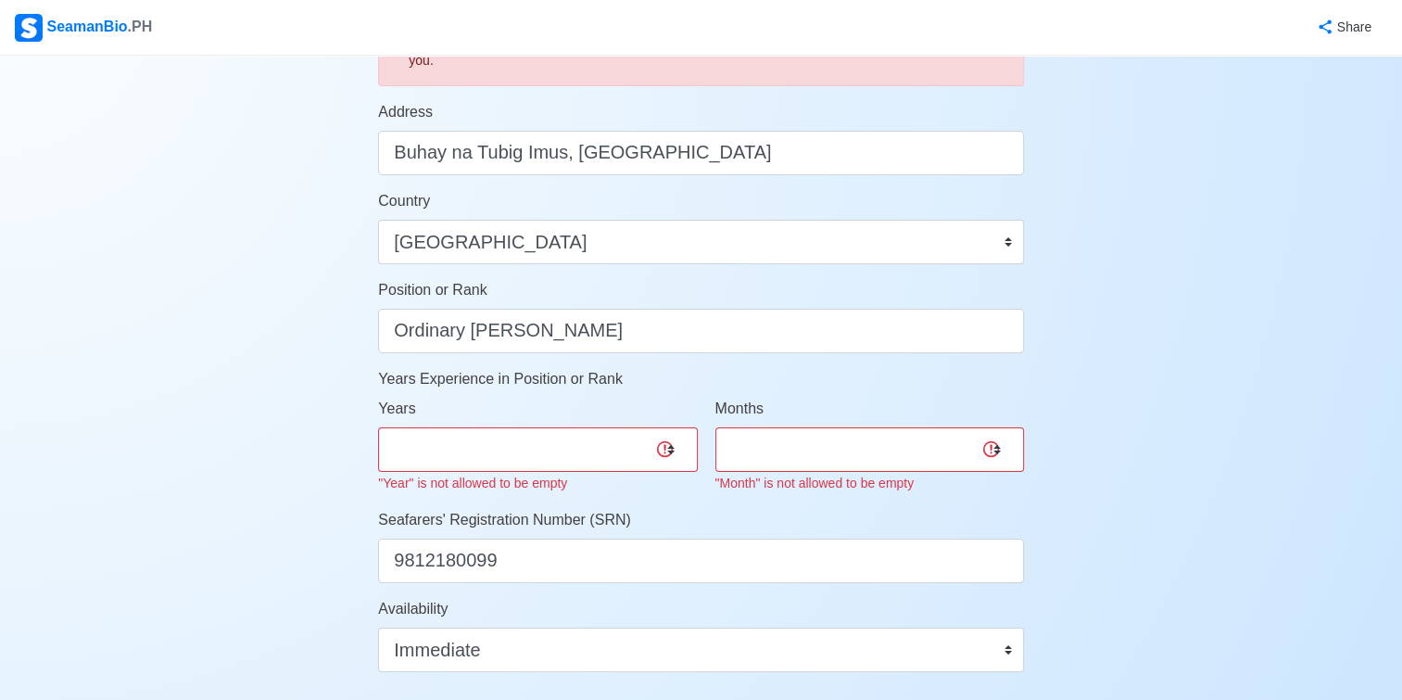
scroll to position [742, 0]
drag, startPoint x: 629, startPoint y: 438, endPoint x: 628, endPoint y: 447, distance: 9.5
click at [629, 438] on select "0 1 2 3 4 5 6 7 8 9 10 11 12 13 14 15 16 17 18 19 20 21 22 23 24 25 26 27 28 29…" at bounding box center [537, 450] width 319 height 44
click at [1212, 273] on div "Account Setup 🗂️ Your Job Status Onboard Actively Looking for Job Not Looking f…" at bounding box center [701, 170] width 1402 height 1713
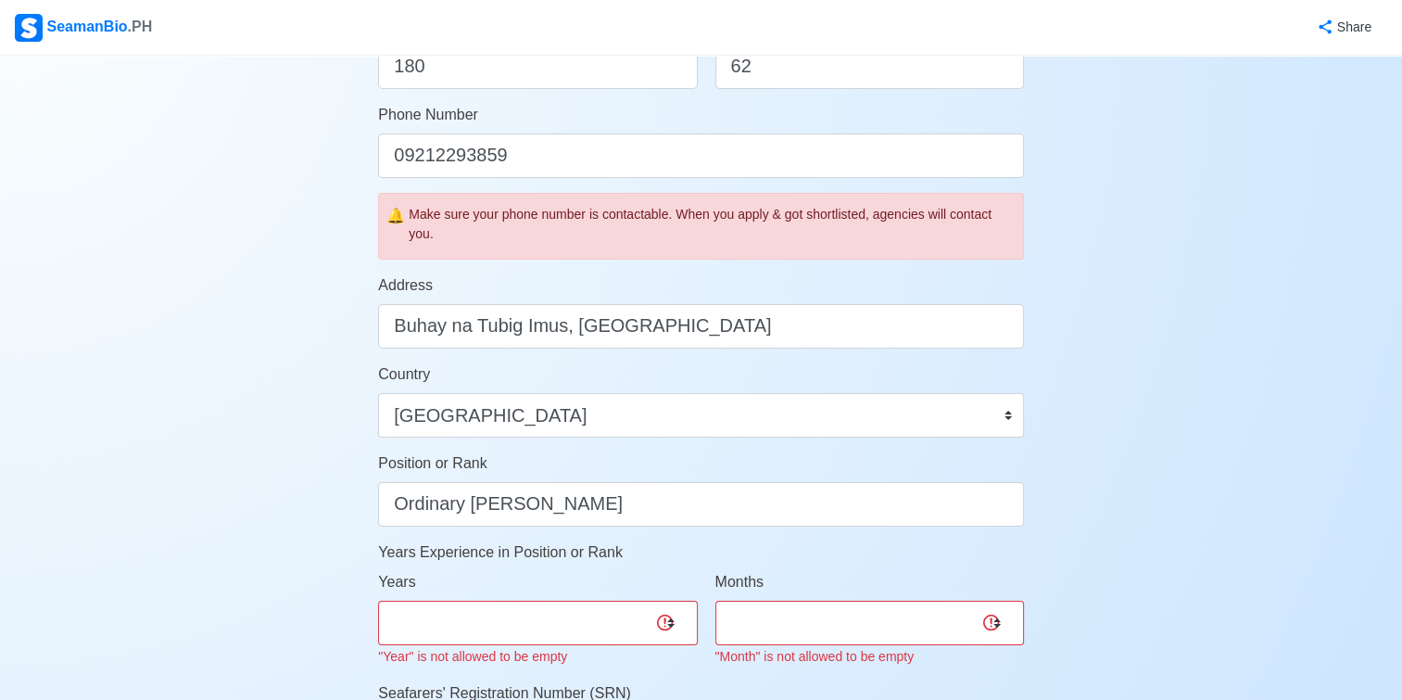
scroll to position [556, 0]
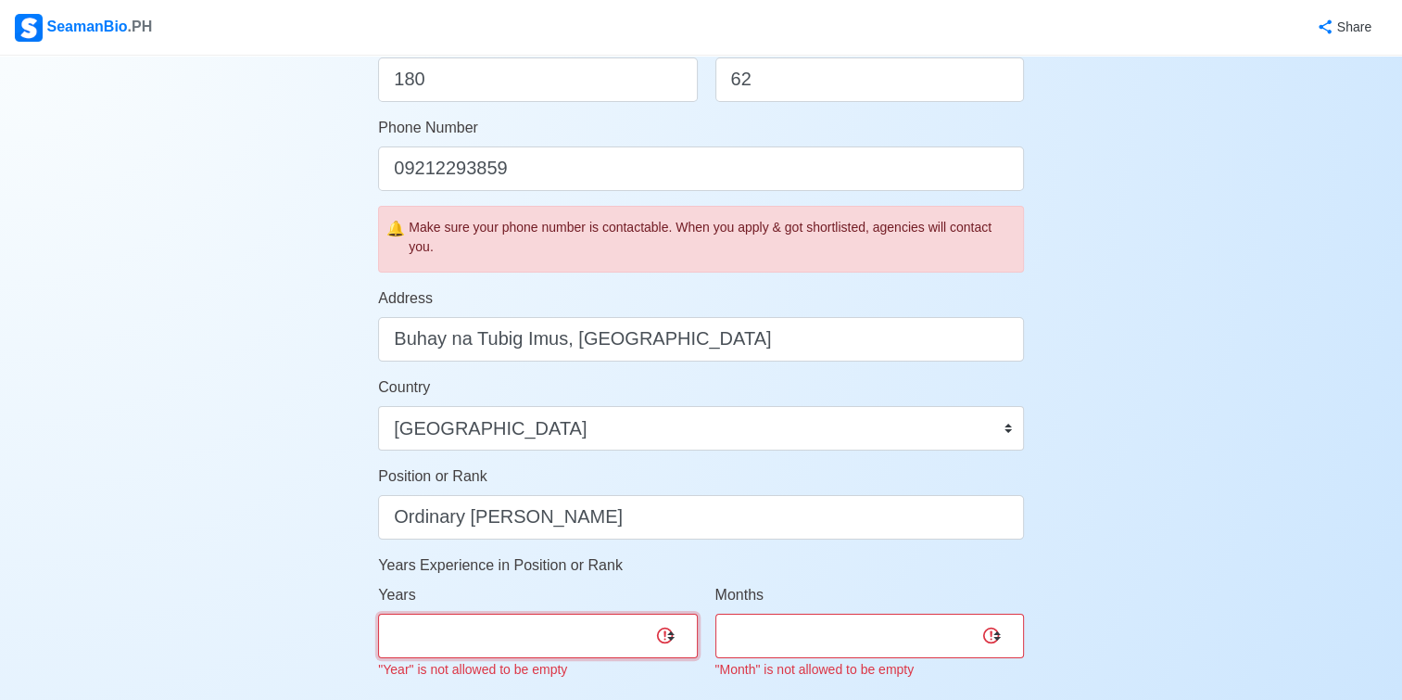
click at [656, 623] on select "0 1 2 3 4 5 6 7 8 9 10 11 12 13 14 15 16 17 18 19 20 21 22 23 24 25 26 27 28 29…" at bounding box center [537, 636] width 319 height 44
select select "0"
click at [378, 614] on select "0 1 2 3 4 5 6 7 8 9 10 11 12 13 14 15 16 17 18 19 20 21 22 23 24 25 26 27 28 29…" at bounding box center [537, 636] width 319 height 44
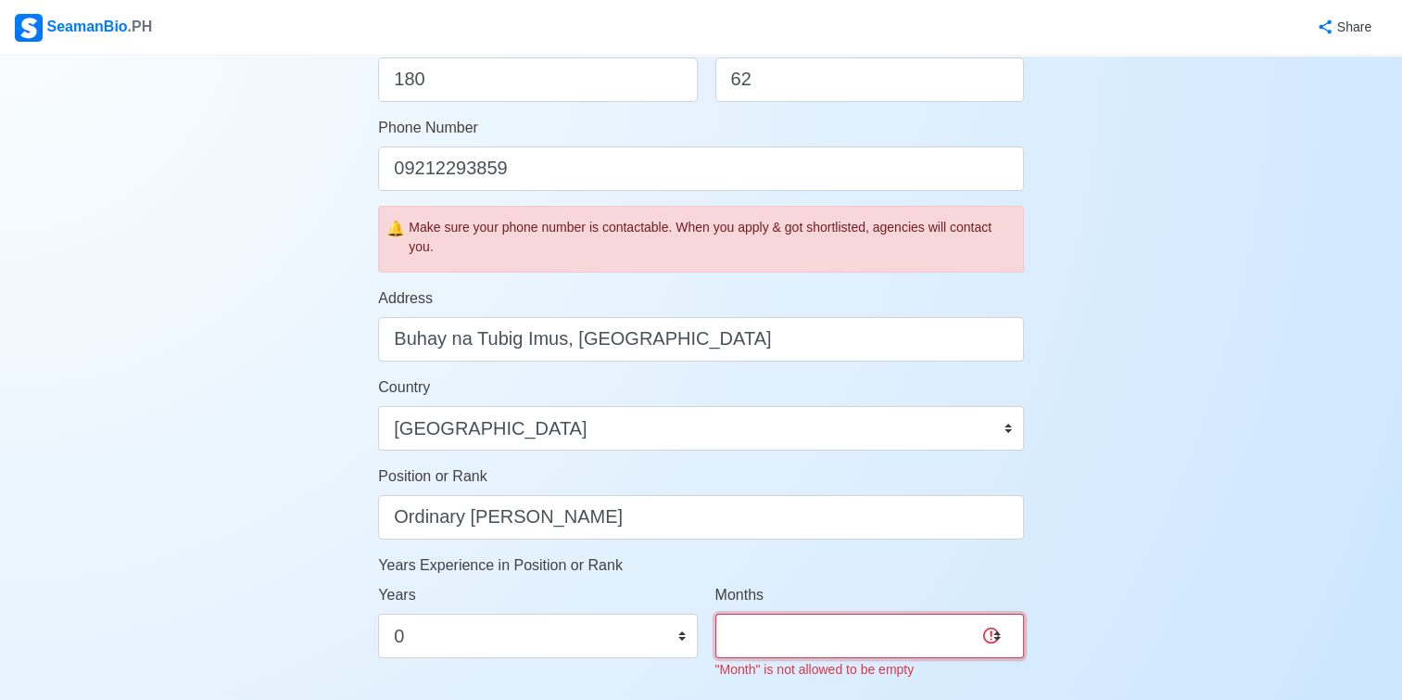
click at [862, 643] on select "0 1 2 3 4 5 6 7 8 9 10 11" at bounding box center [870, 636] width 309 height 44
select select "0"
click at [716, 614] on select "0 1 2 3 4 5 6 7 8 9 10 11" at bounding box center [870, 636] width 309 height 44
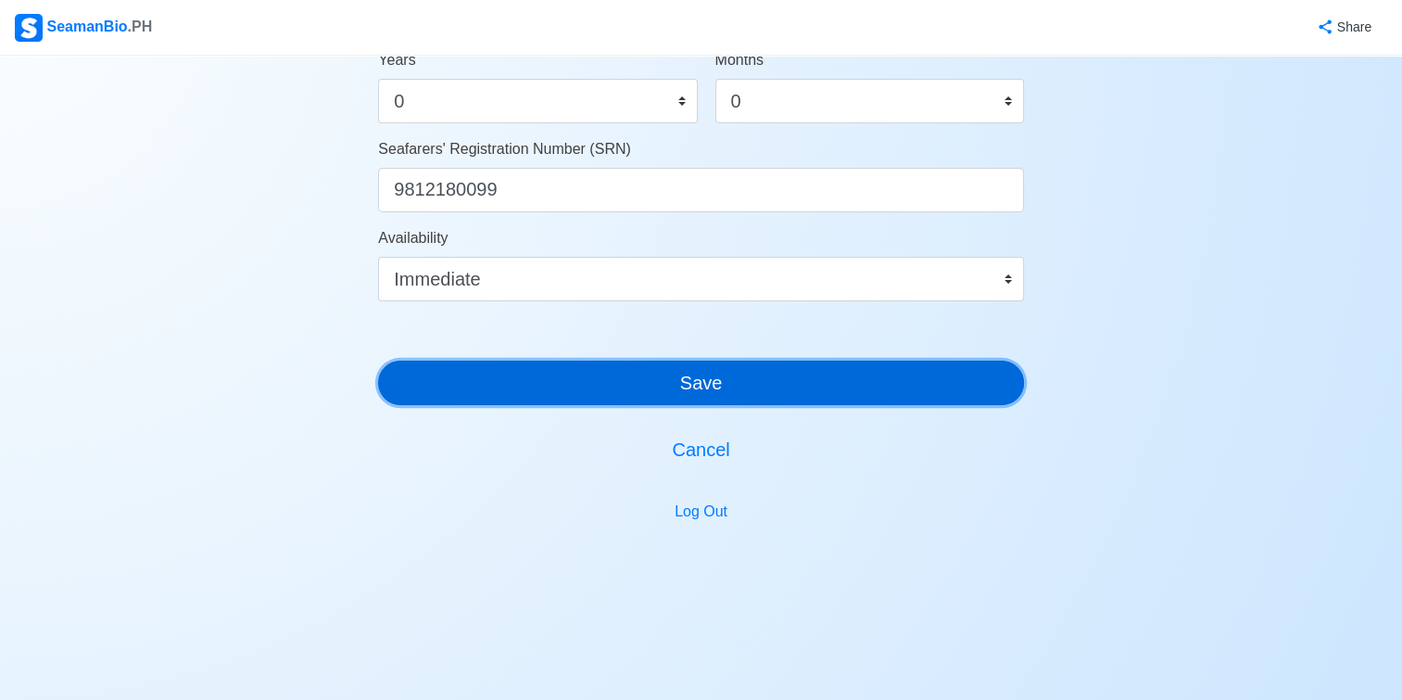
click at [701, 371] on button "Save" at bounding box center [701, 383] width 646 height 44
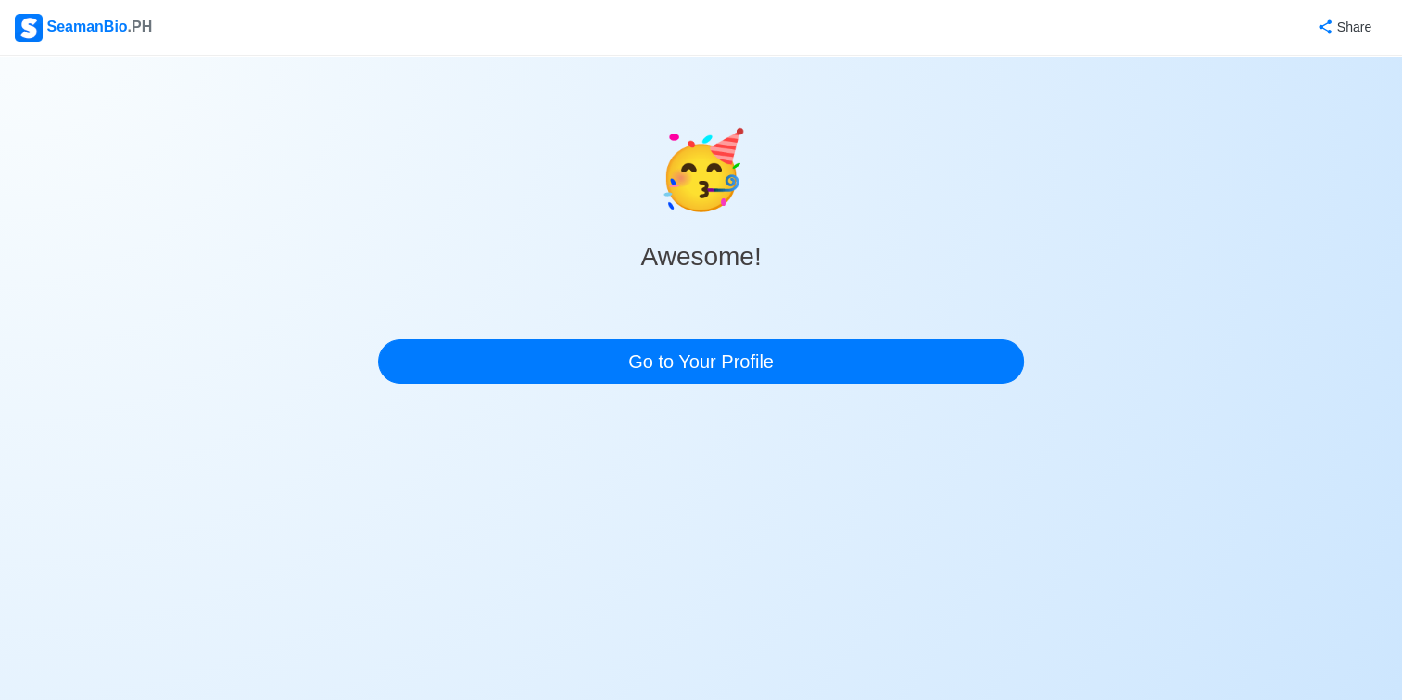
scroll to position [0, 0]
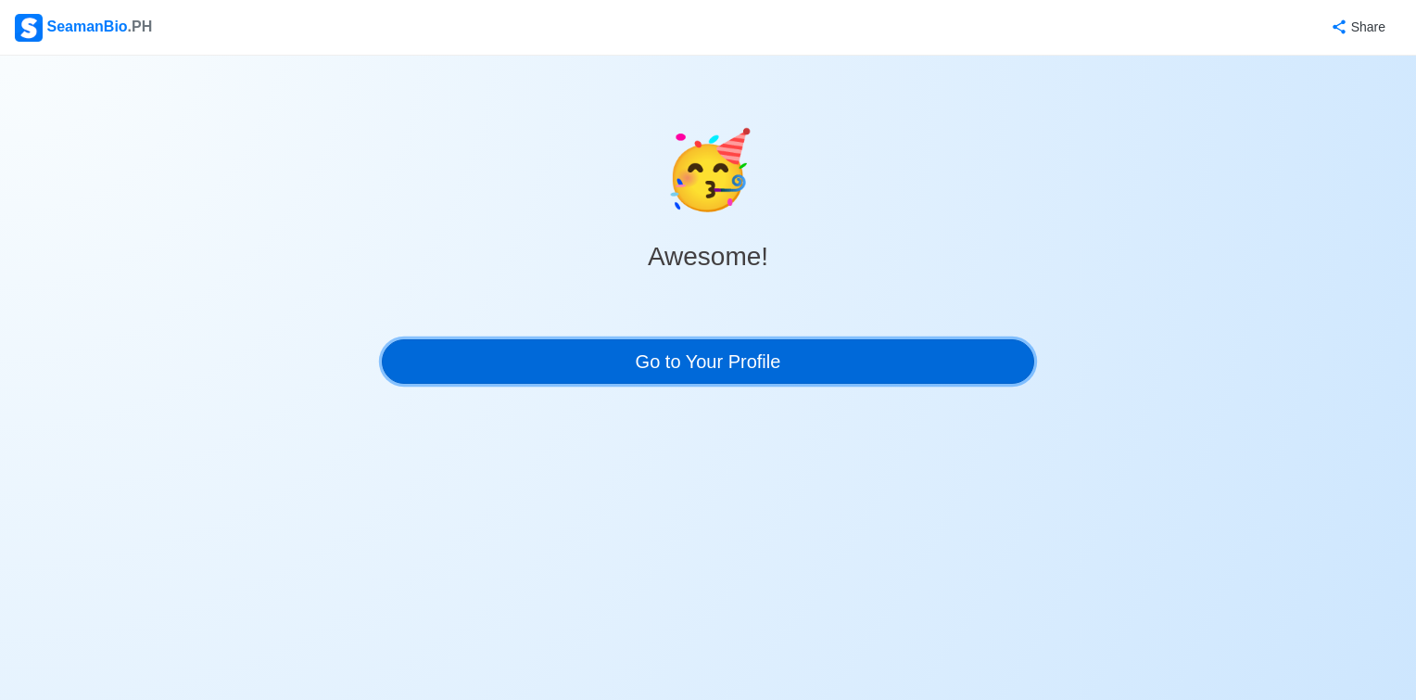
click at [742, 374] on link "Go to Your Profile" at bounding box center [708, 361] width 653 height 44
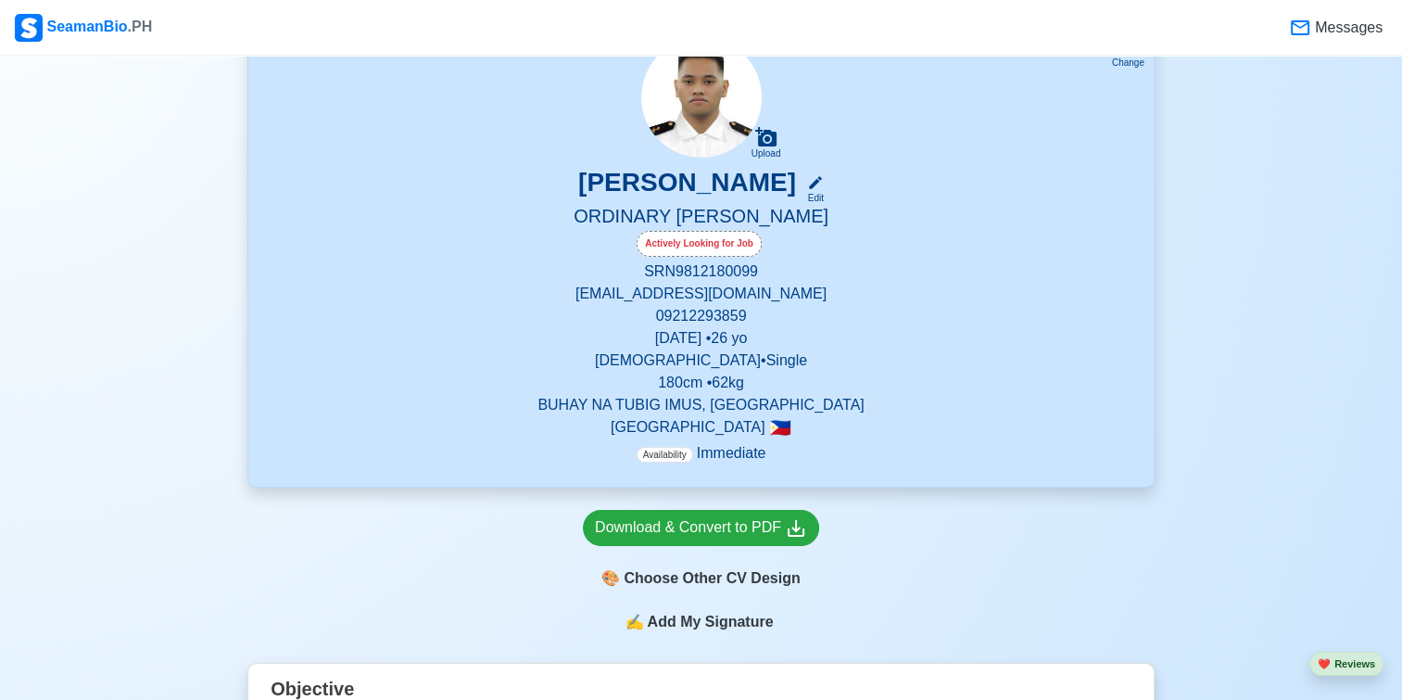
scroll to position [185, 0]
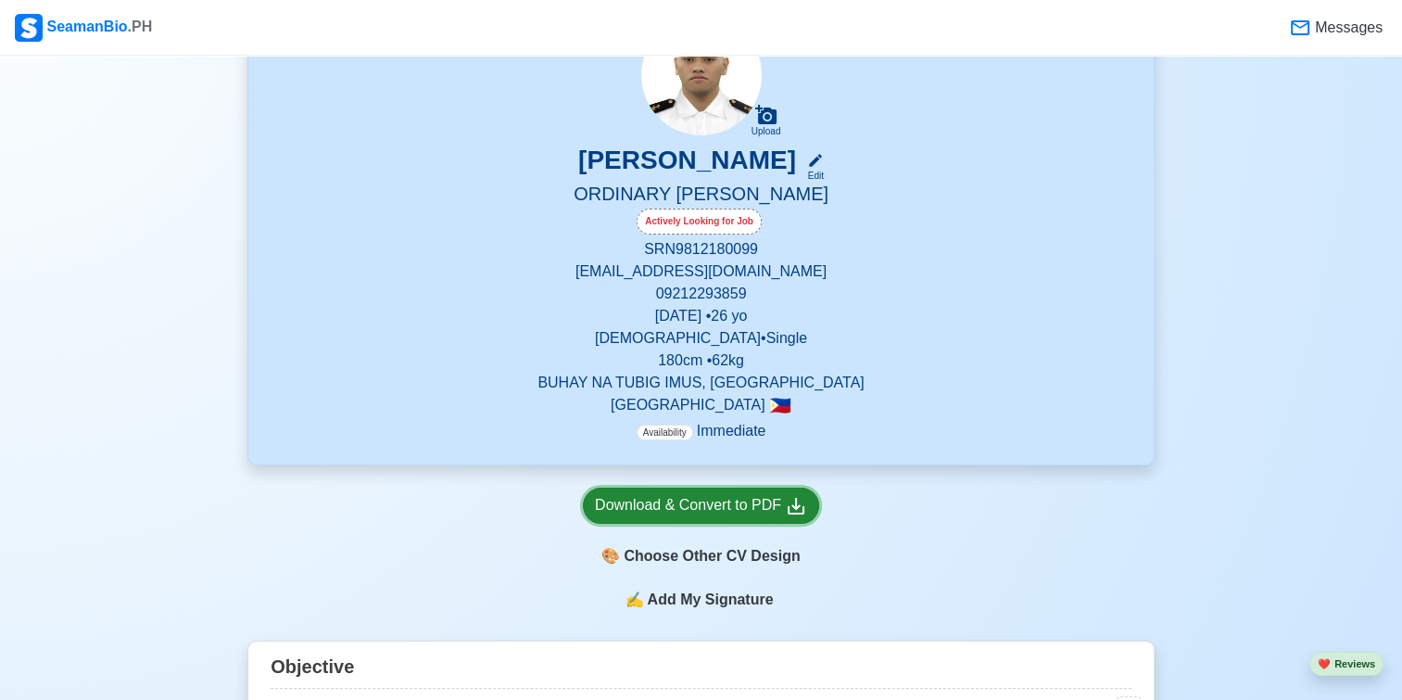
click at [646, 513] on div "Download & Convert to PDF" at bounding box center [701, 505] width 212 height 23
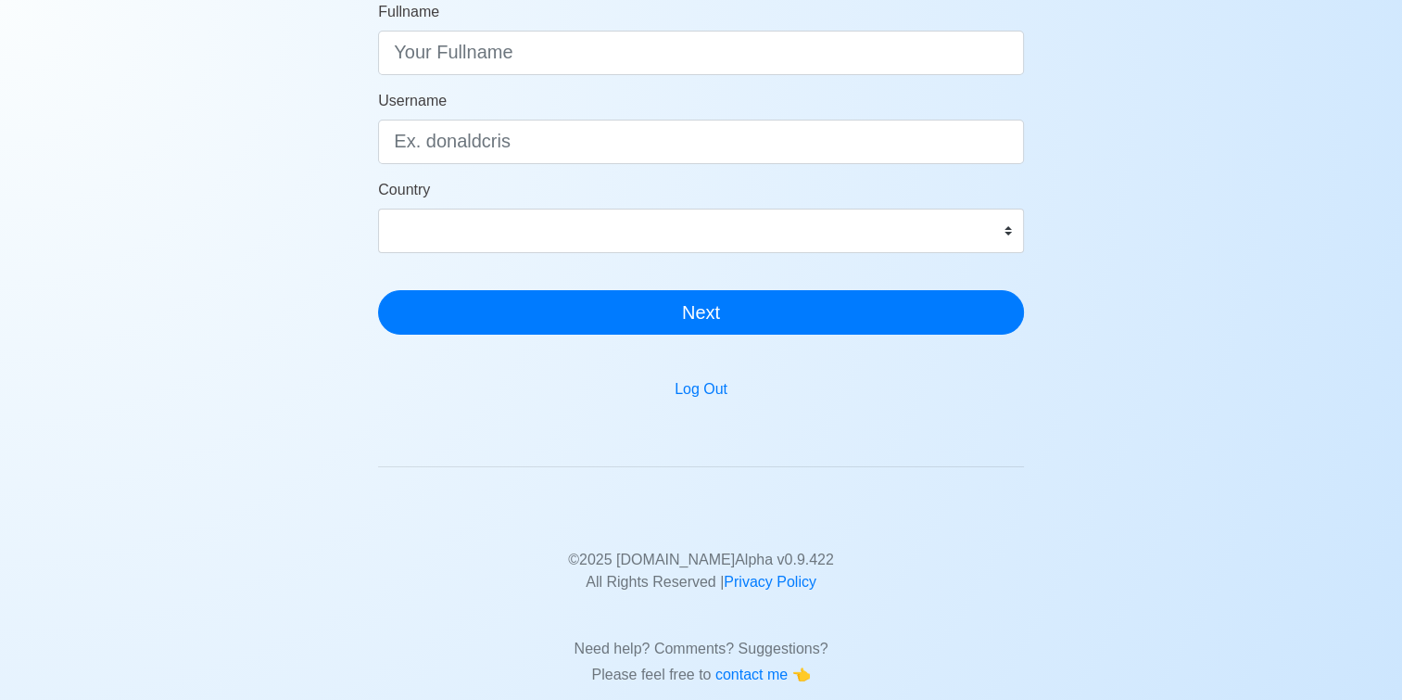
scroll to position [371, 0]
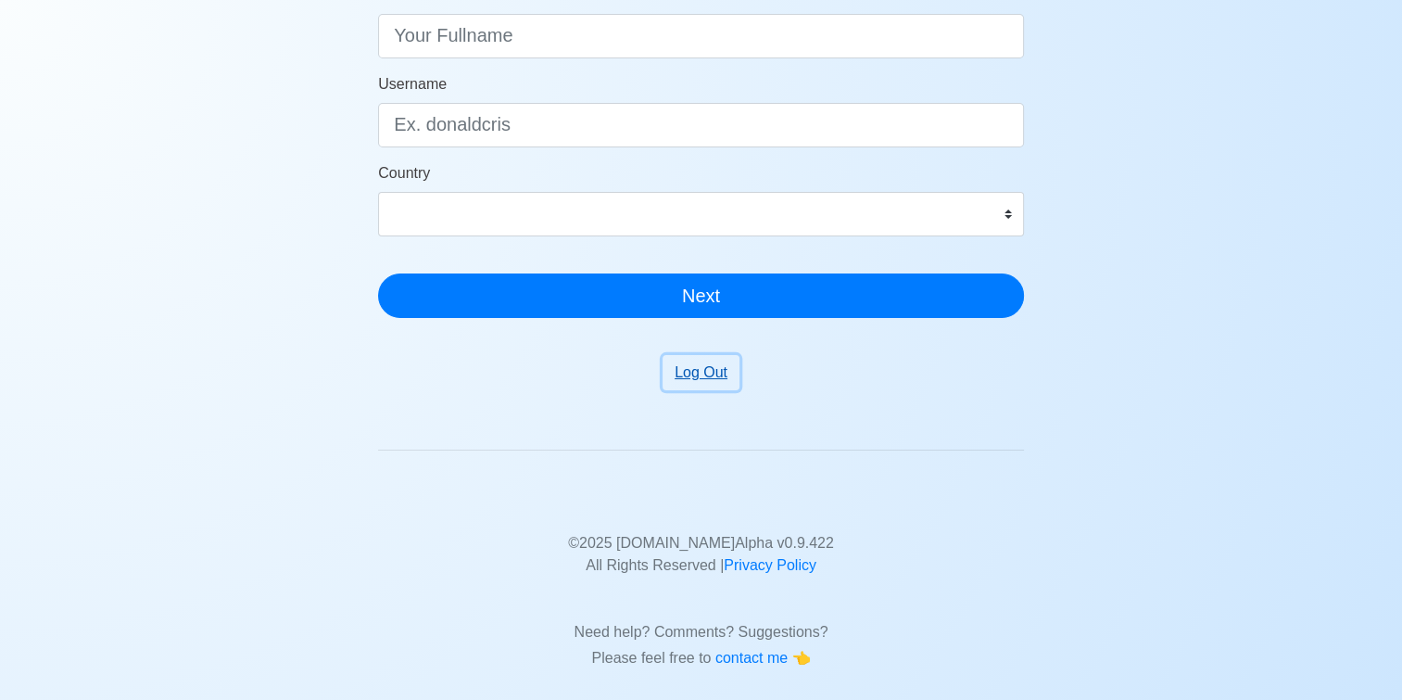
click at [713, 375] on button "Log Out" at bounding box center [701, 372] width 77 height 35
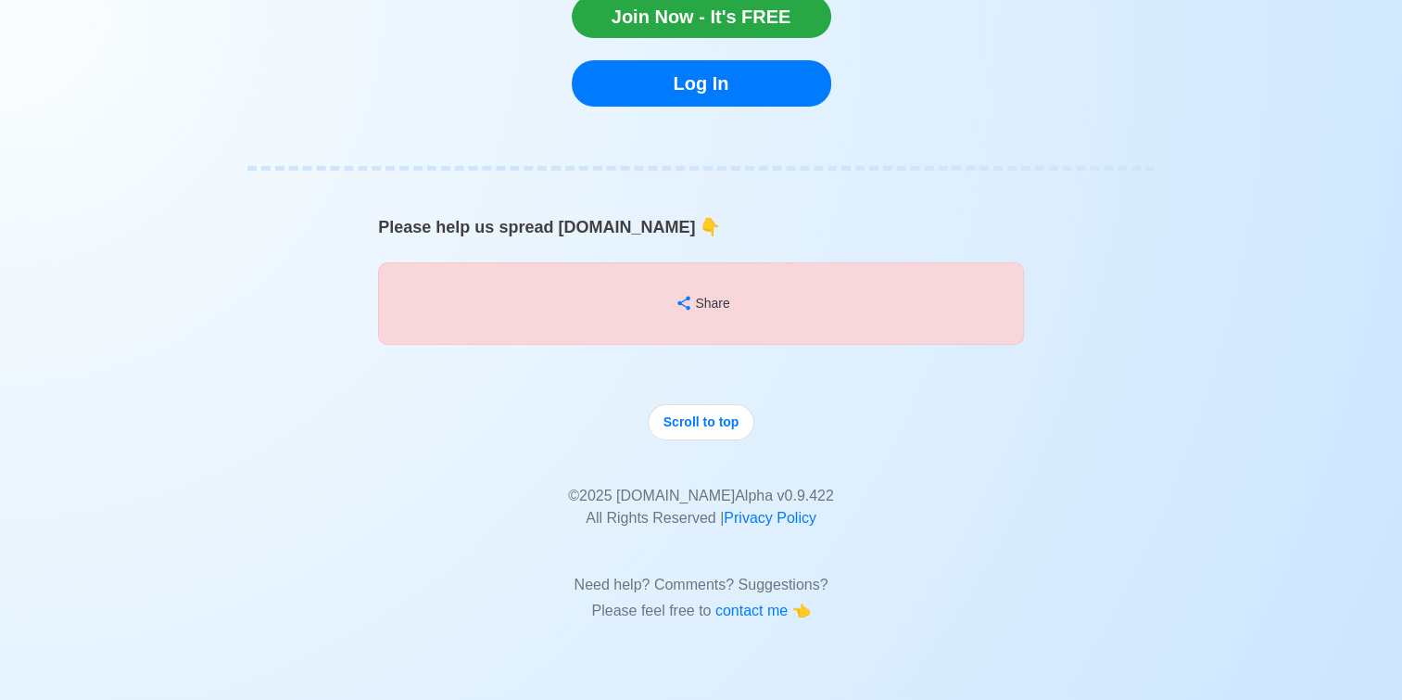
scroll to position [16287, 0]
click at [768, 107] on link "Log In" at bounding box center [702, 83] width 260 height 46
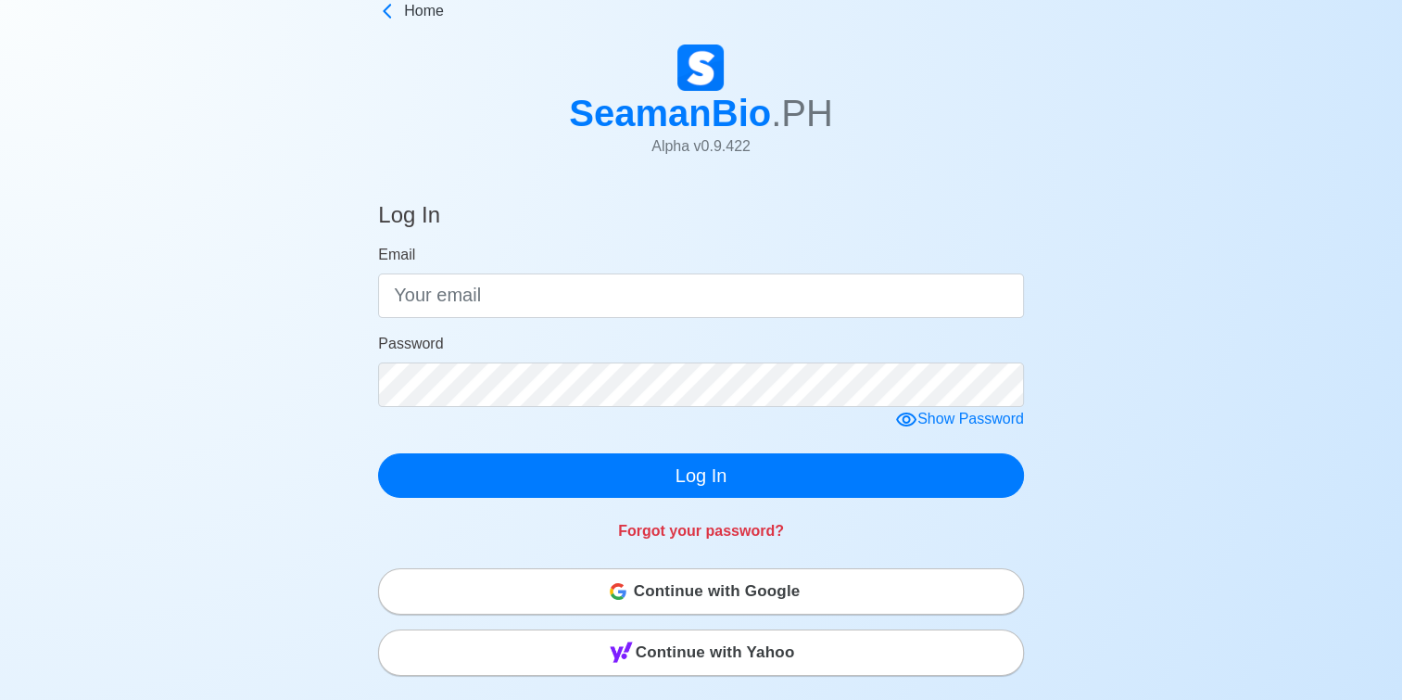
scroll to position [93, 0]
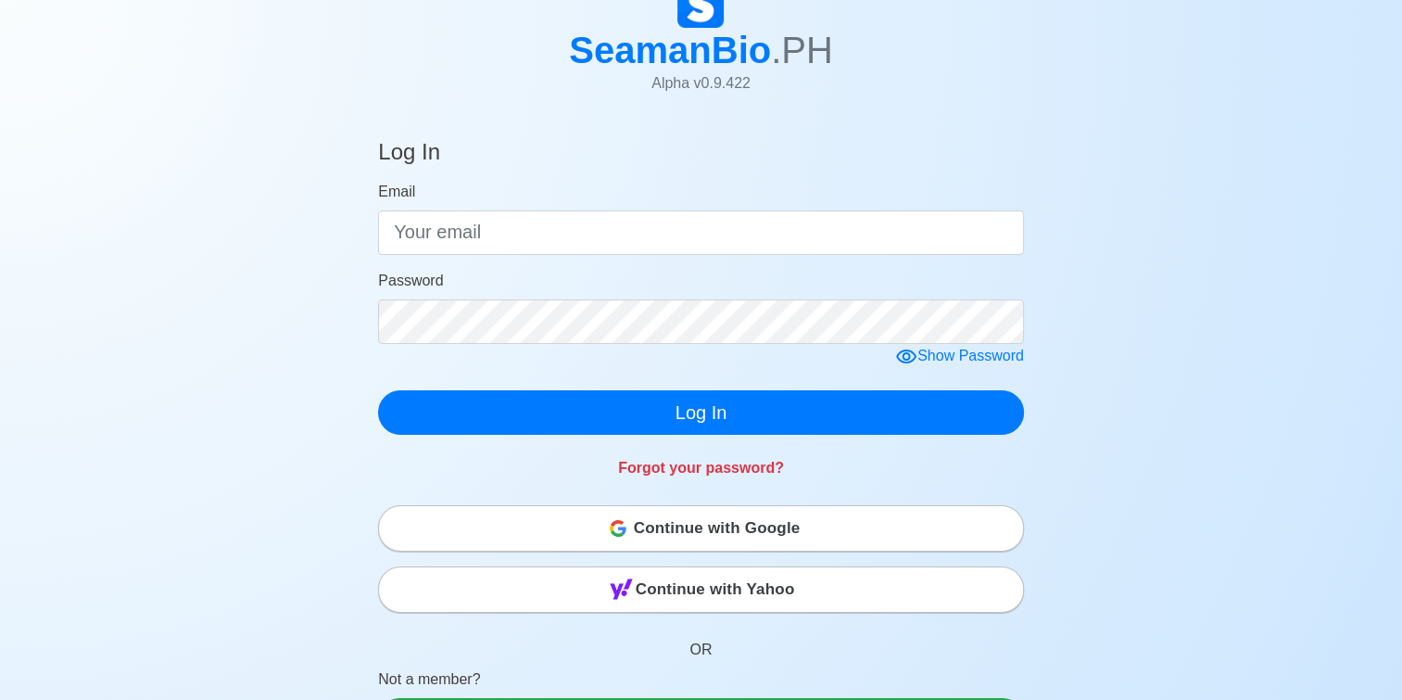
click at [658, 533] on span "Continue with Google" at bounding box center [717, 528] width 167 height 37
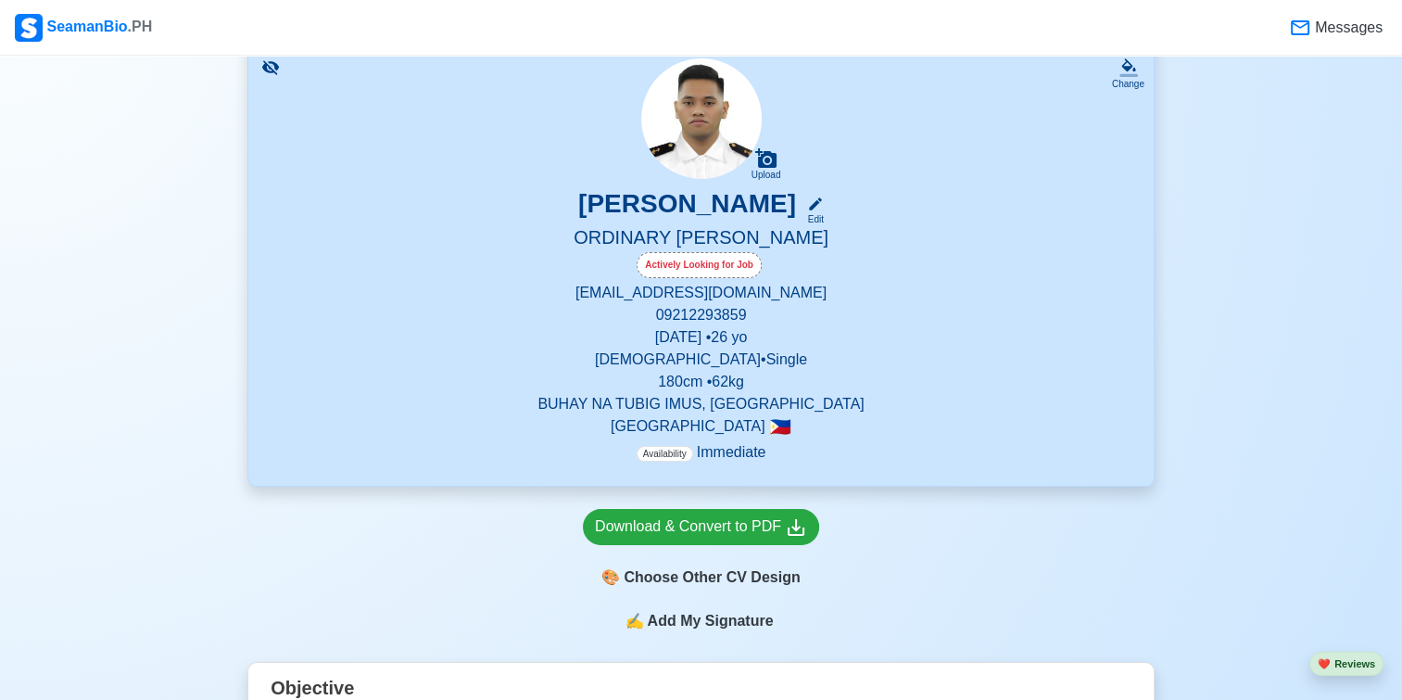
scroll to position [93, 0]
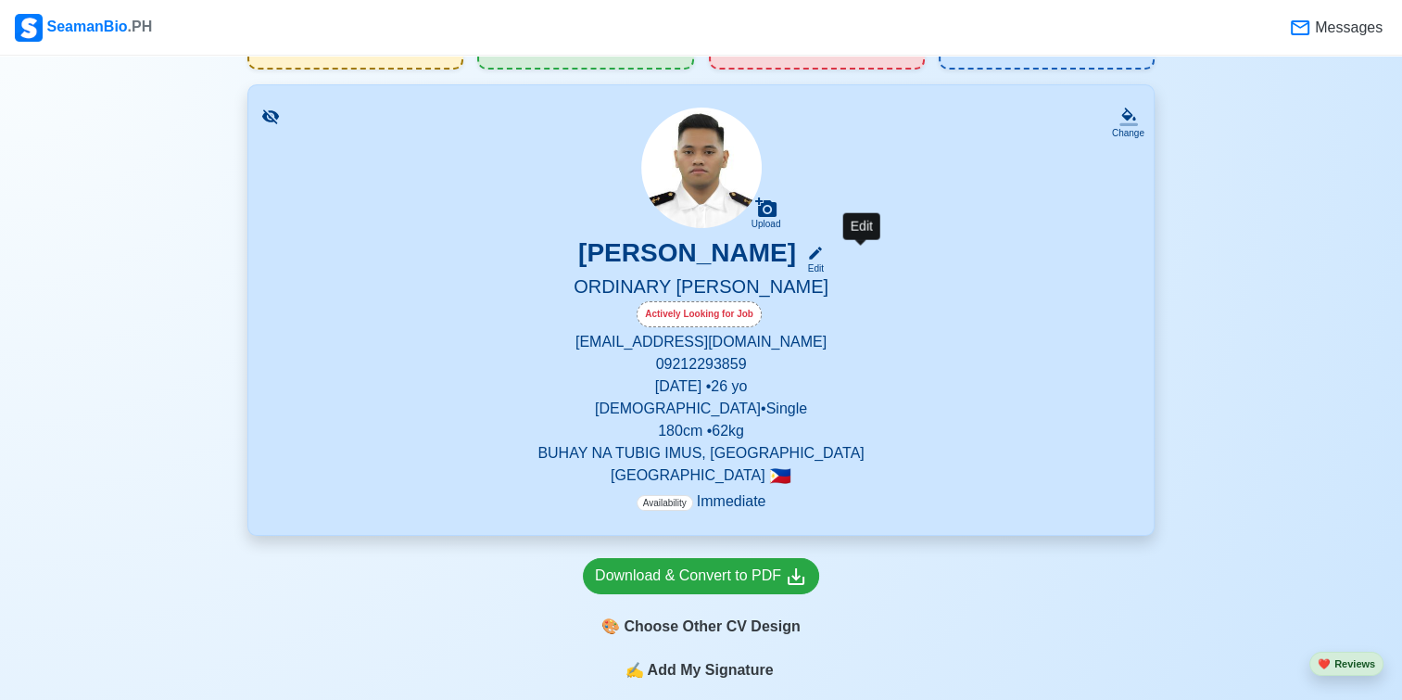
click at [824, 270] on div "Edit" at bounding box center [812, 268] width 24 height 14
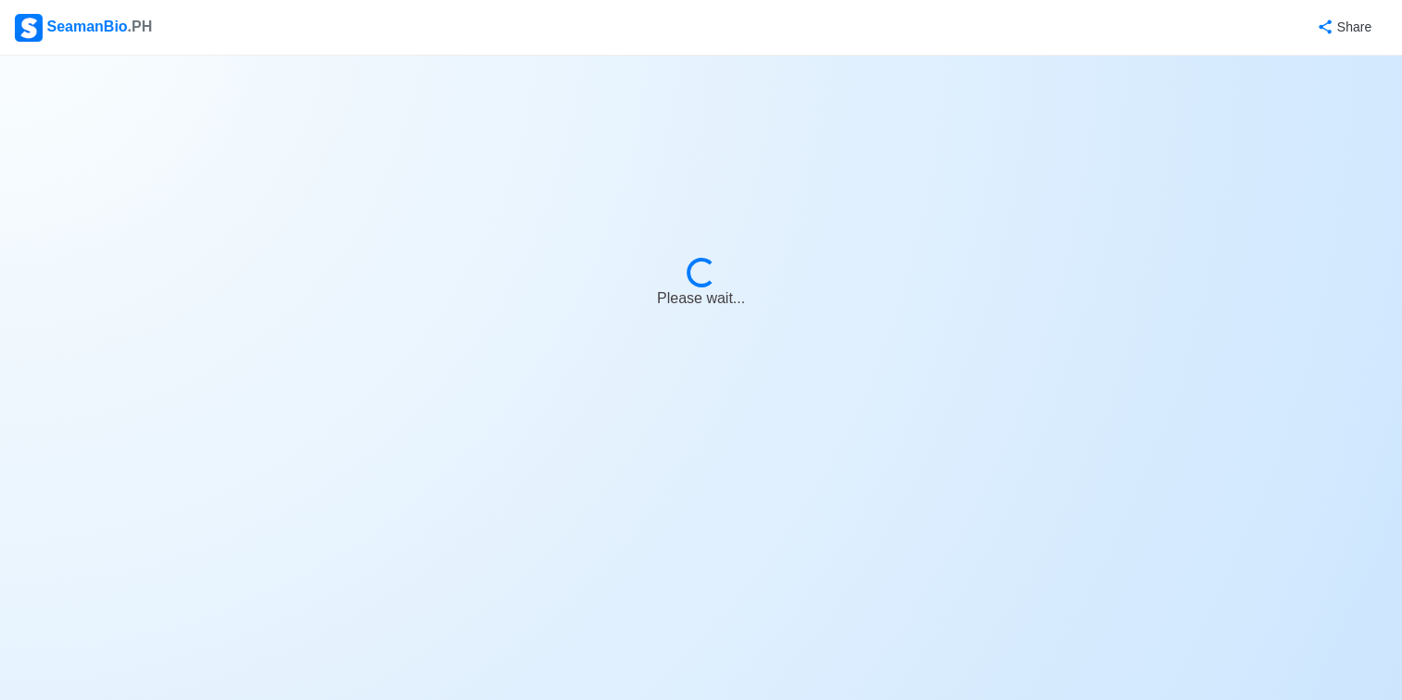
select select "Actively Looking for Job"
select select "Visible for Hiring"
select select "Single"
select select "[DEMOGRAPHIC_DATA]"
select select "PH"
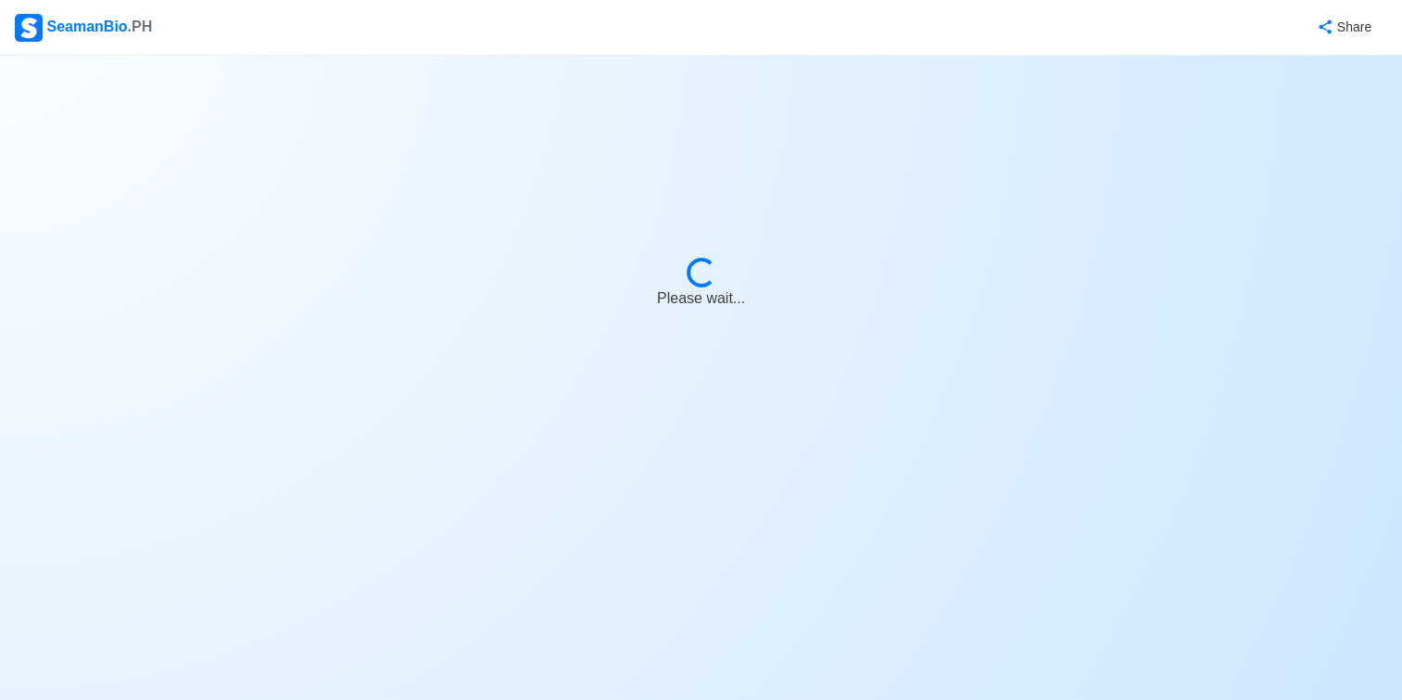
select select "4102416000000"
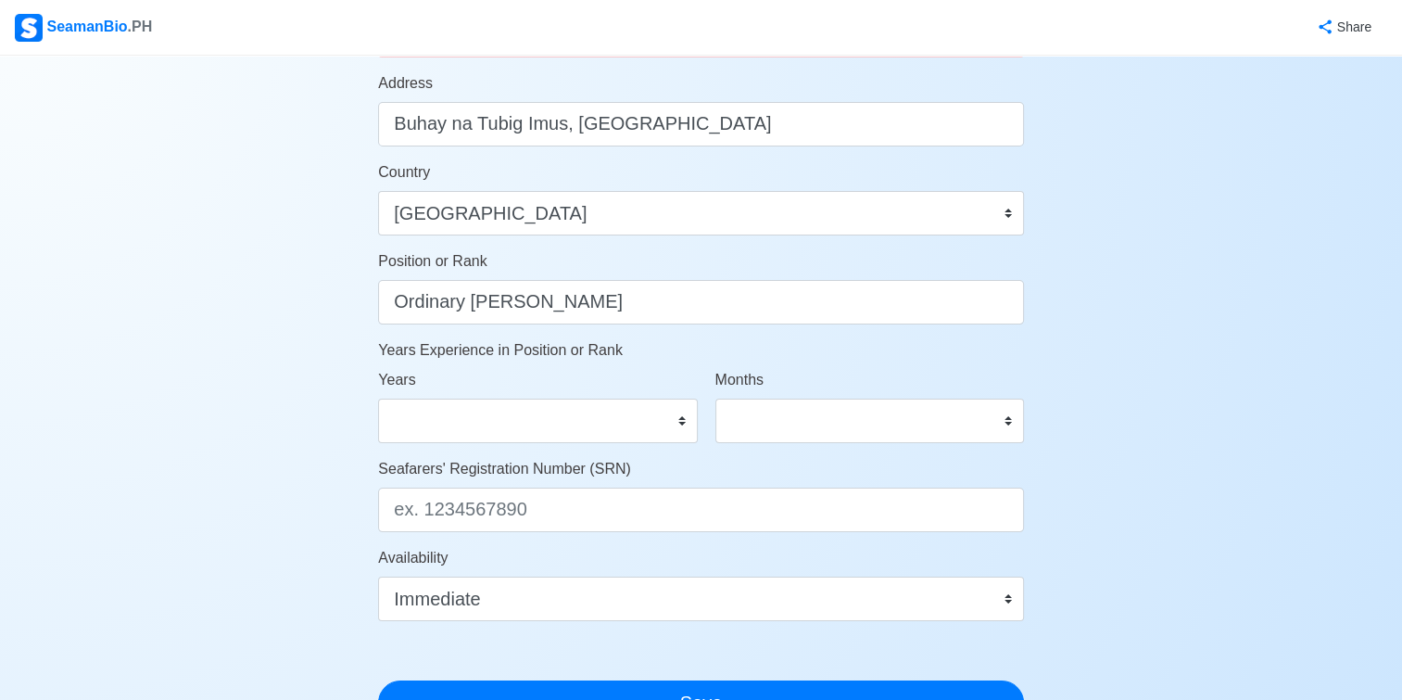
scroll to position [718, 0]
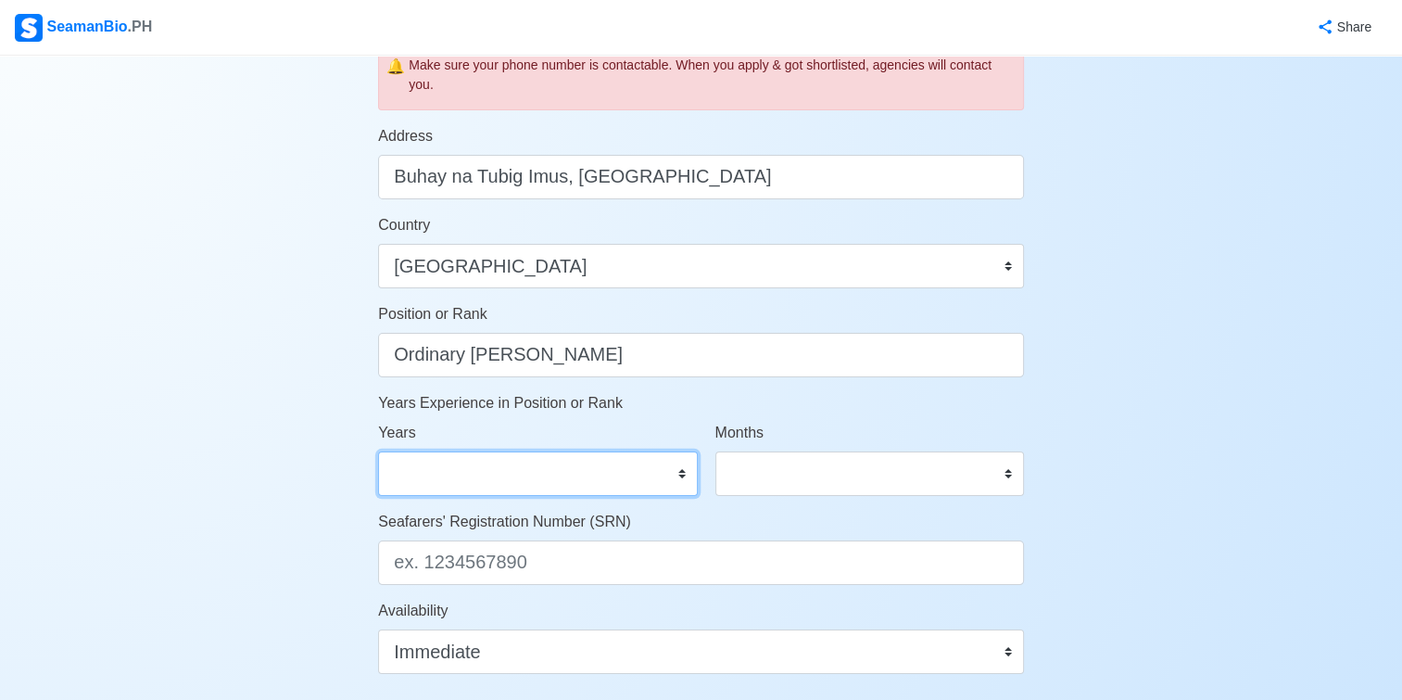
click at [545, 471] on select "0 1 2 3 4 5 6 7 8 9 10 11 12 13 14 15 16 17 18 19 20 21 22 23 24 25 26 27 28 29…" at bounding box center [537, 473] width 319 height 44
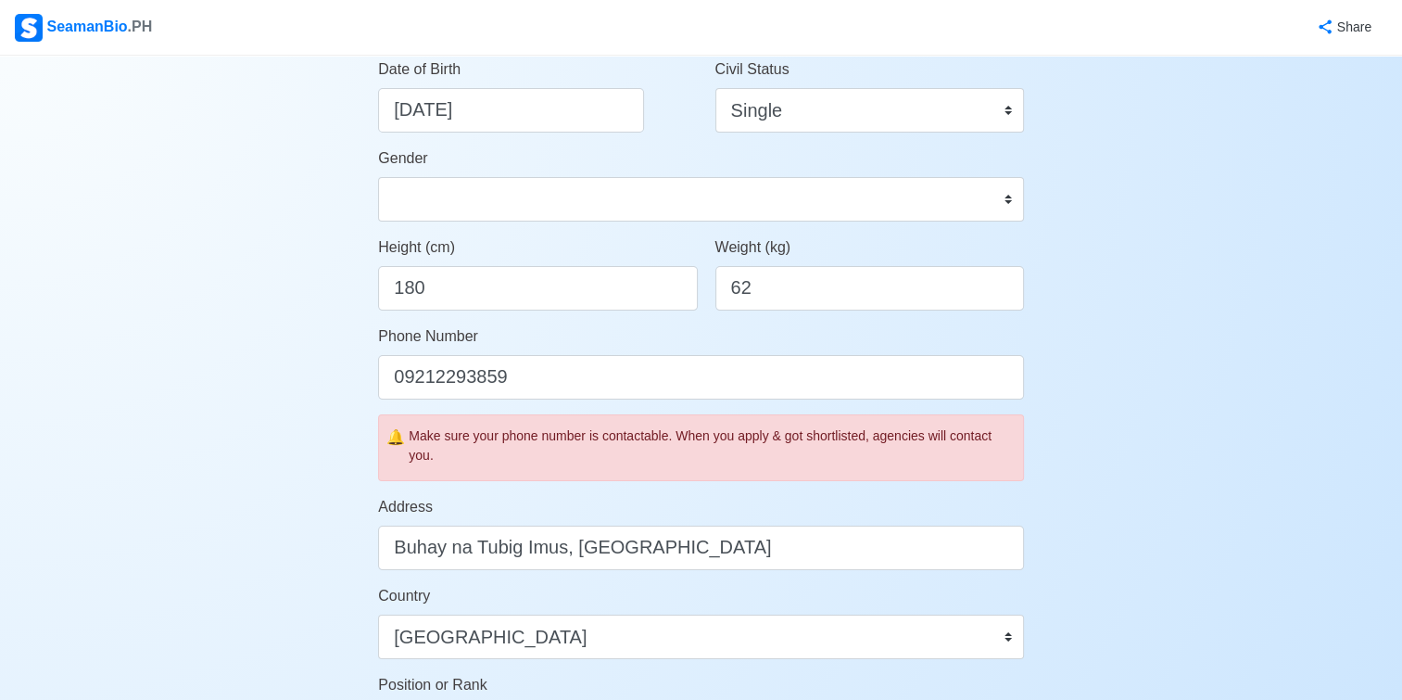
scroll to position [0, 0]
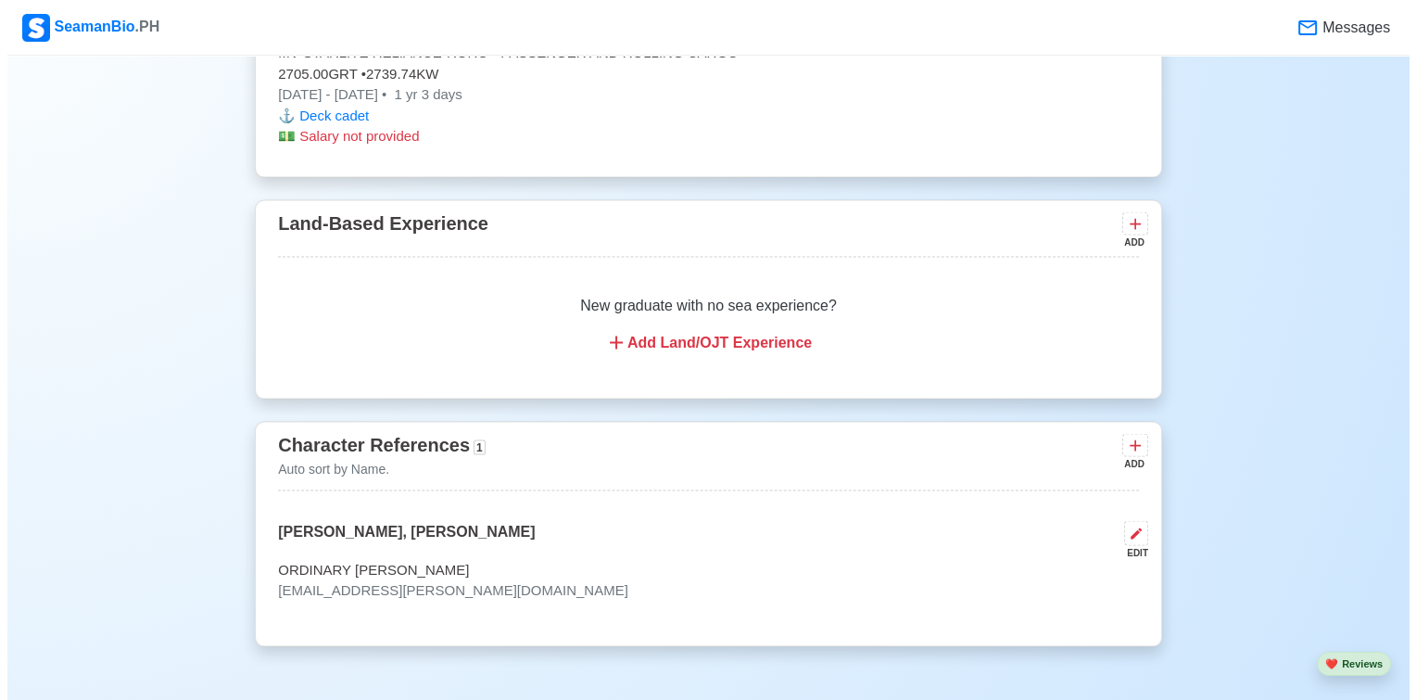
scroll to position [3615, 0]
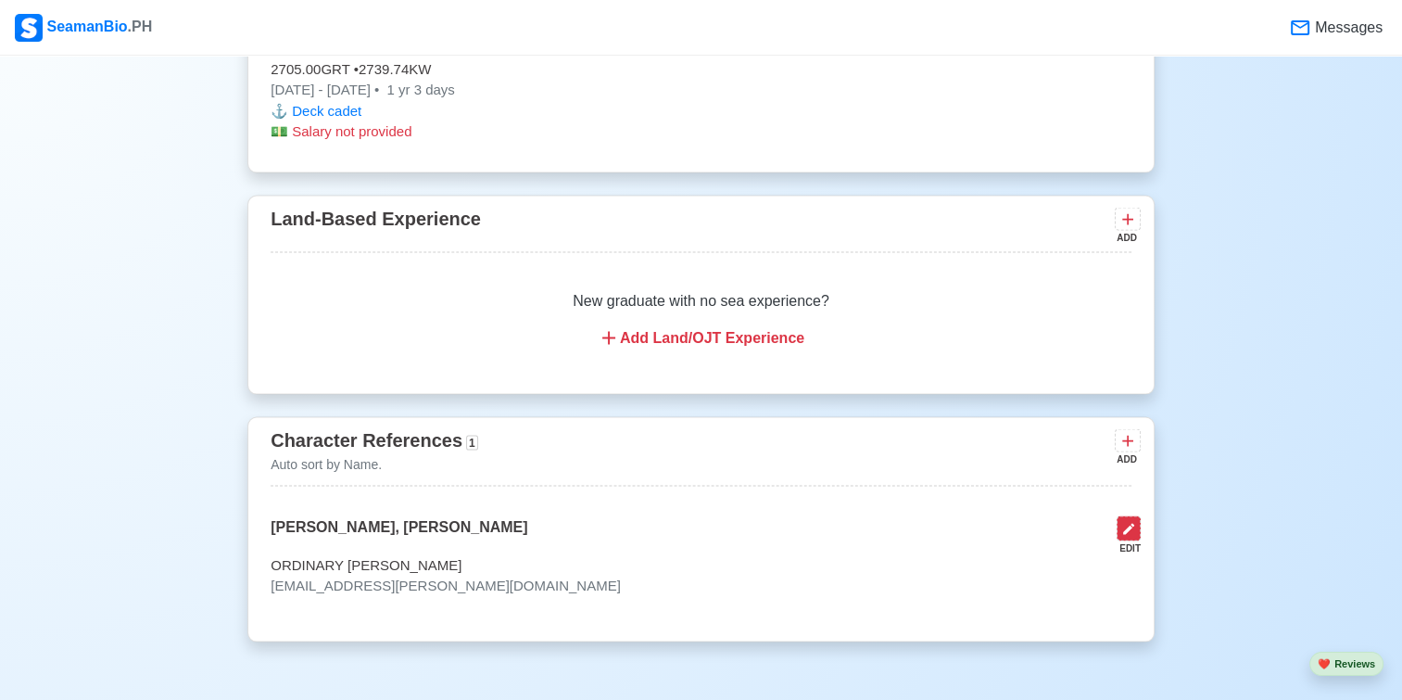
click at [1125, 538] on button at bounding box center [1129, 528] width 24 height 25
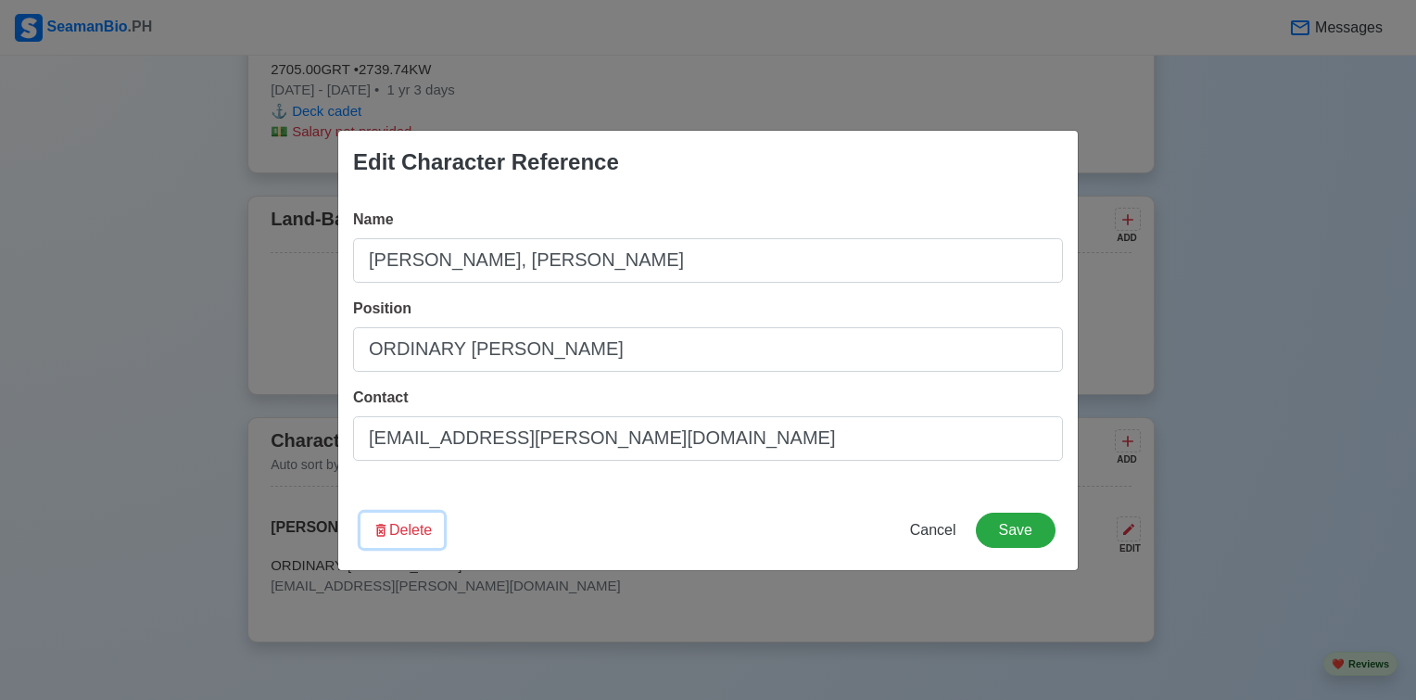
click at [400, 521] on button "Delete" at bounding box center [402, 530] width 83 height 35
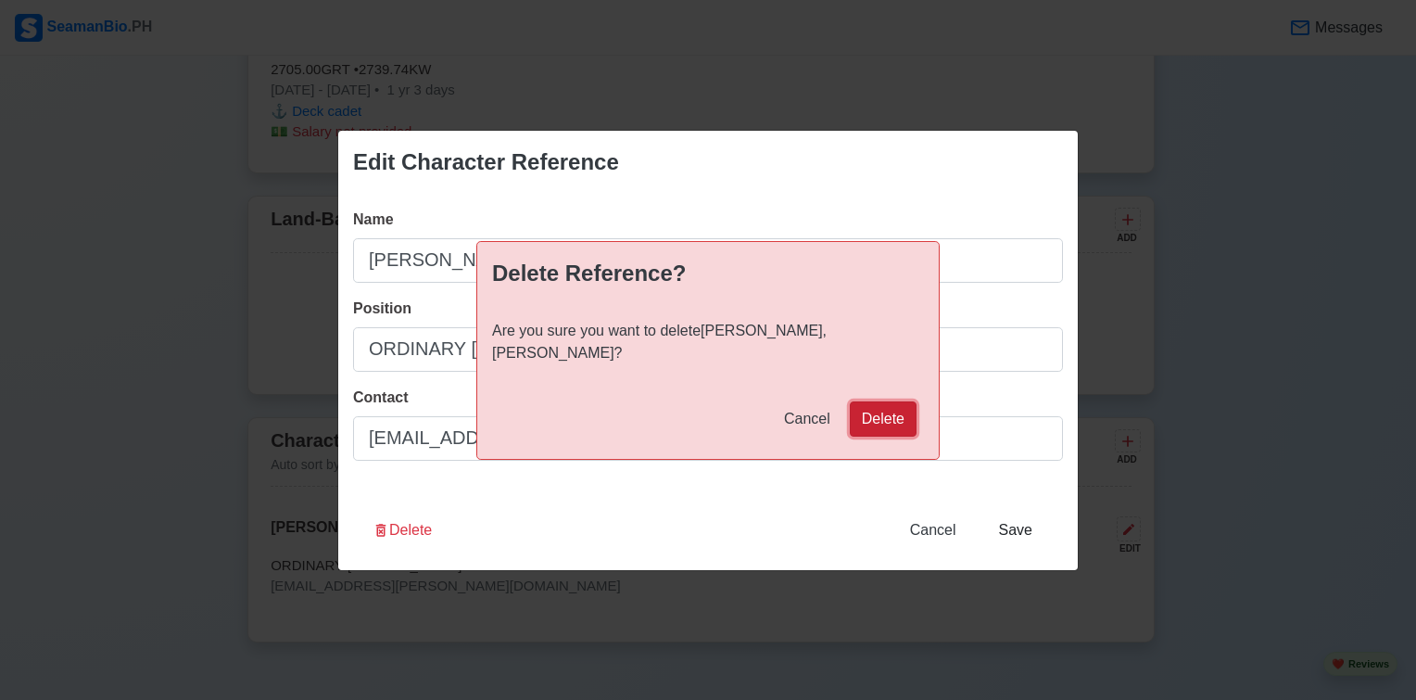
click at [867, 408] on button "Delete" at bounding box center [883, 418] width 67 height 35
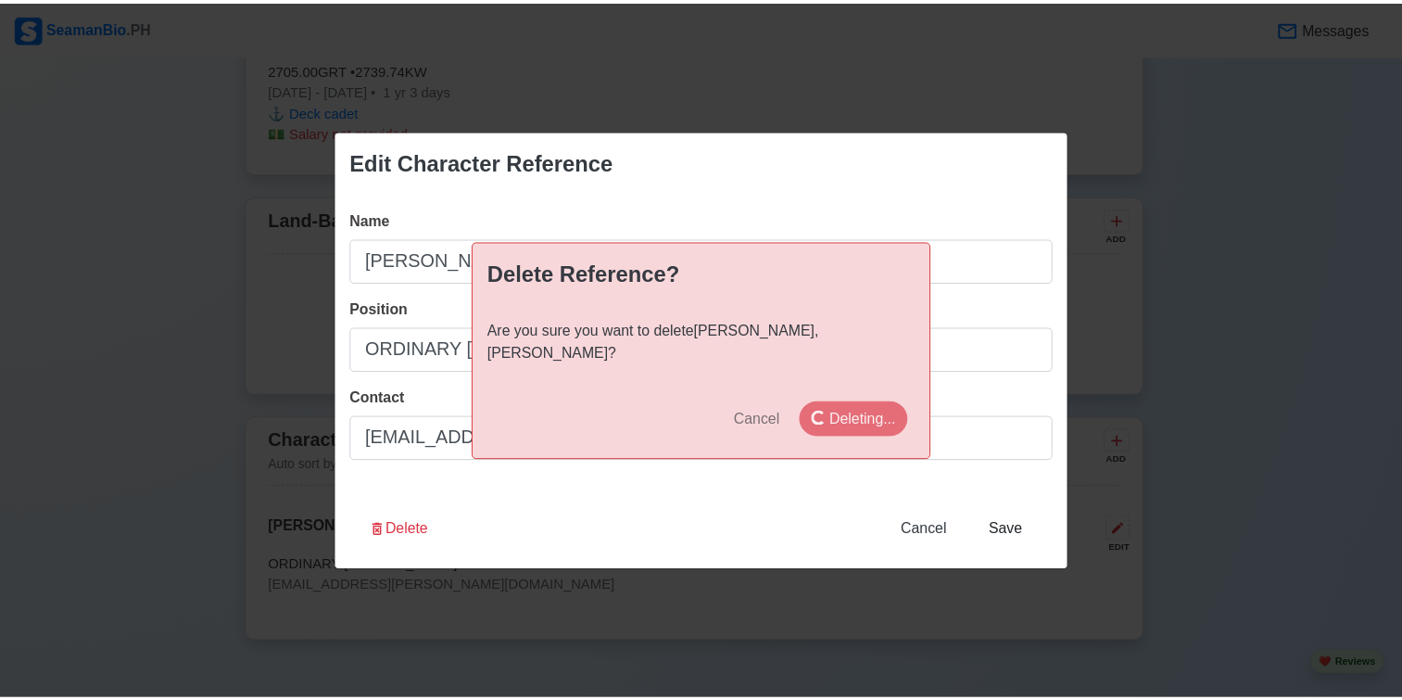
scroll to position [3612, 0]
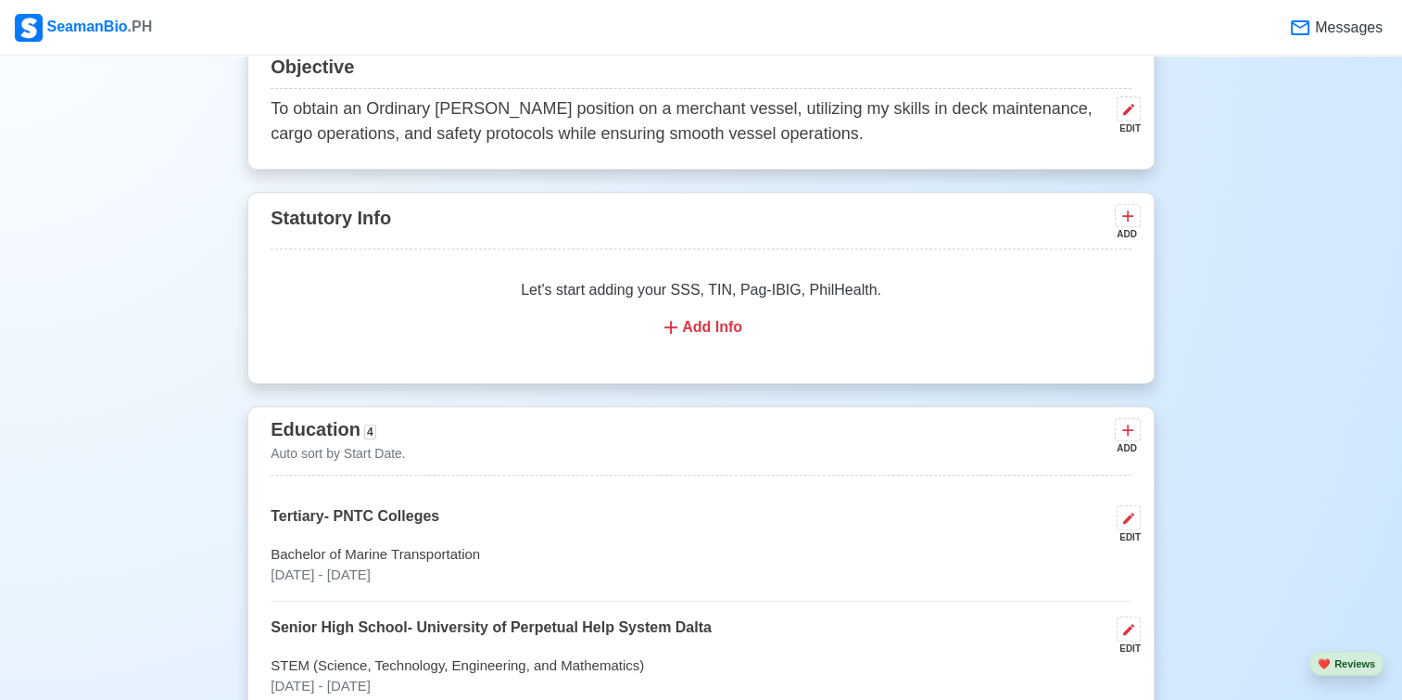
scroll to position [739, 0]
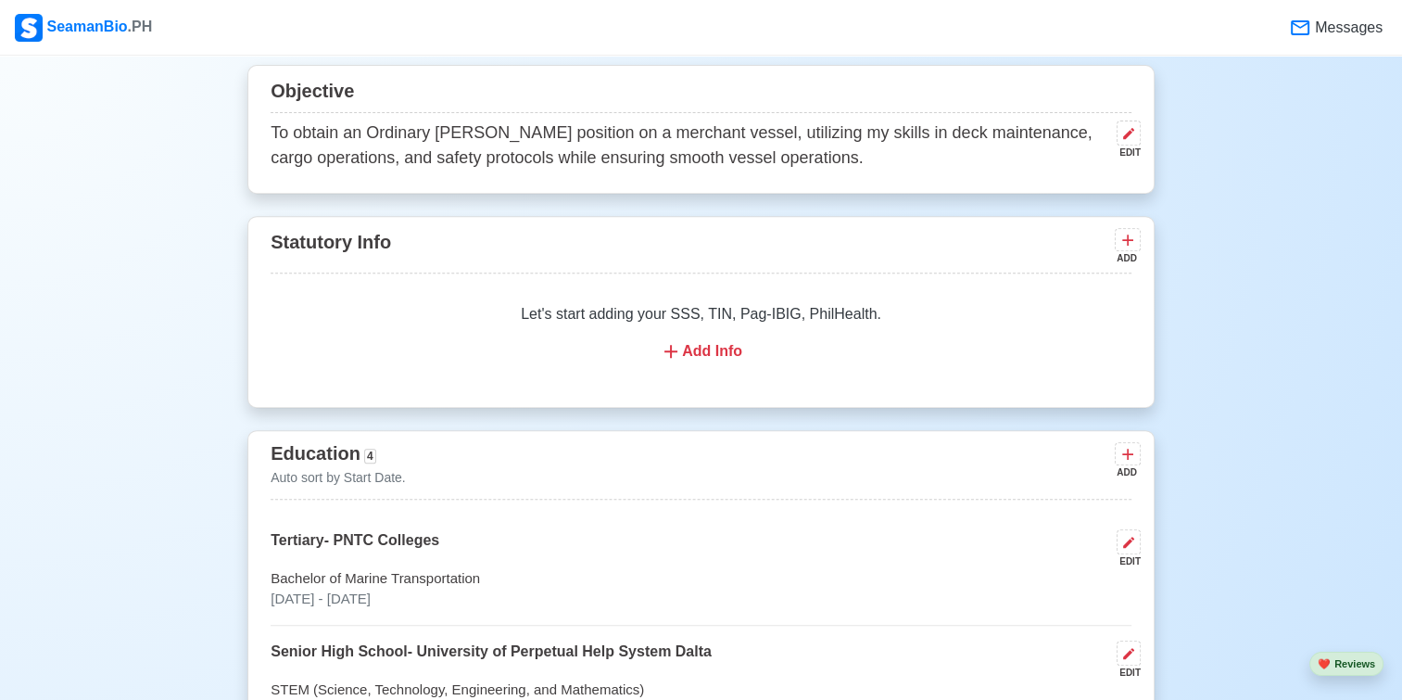
click at [710, 356] on div "Add Info" at bounding box center [701, 351] width 817 height 22
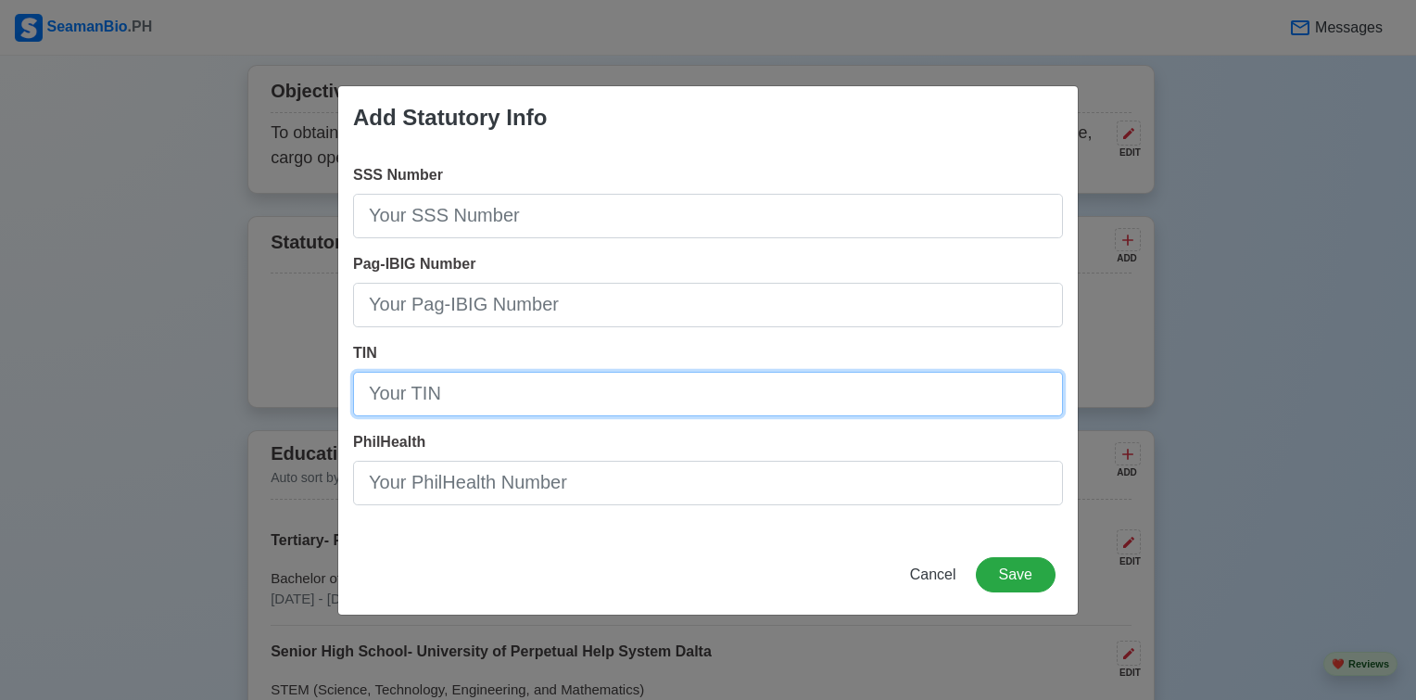
click at [655, 393] on input "TIN" at bounding box center [708, 394] width 710 height 44
type input "616-583-812-00000"
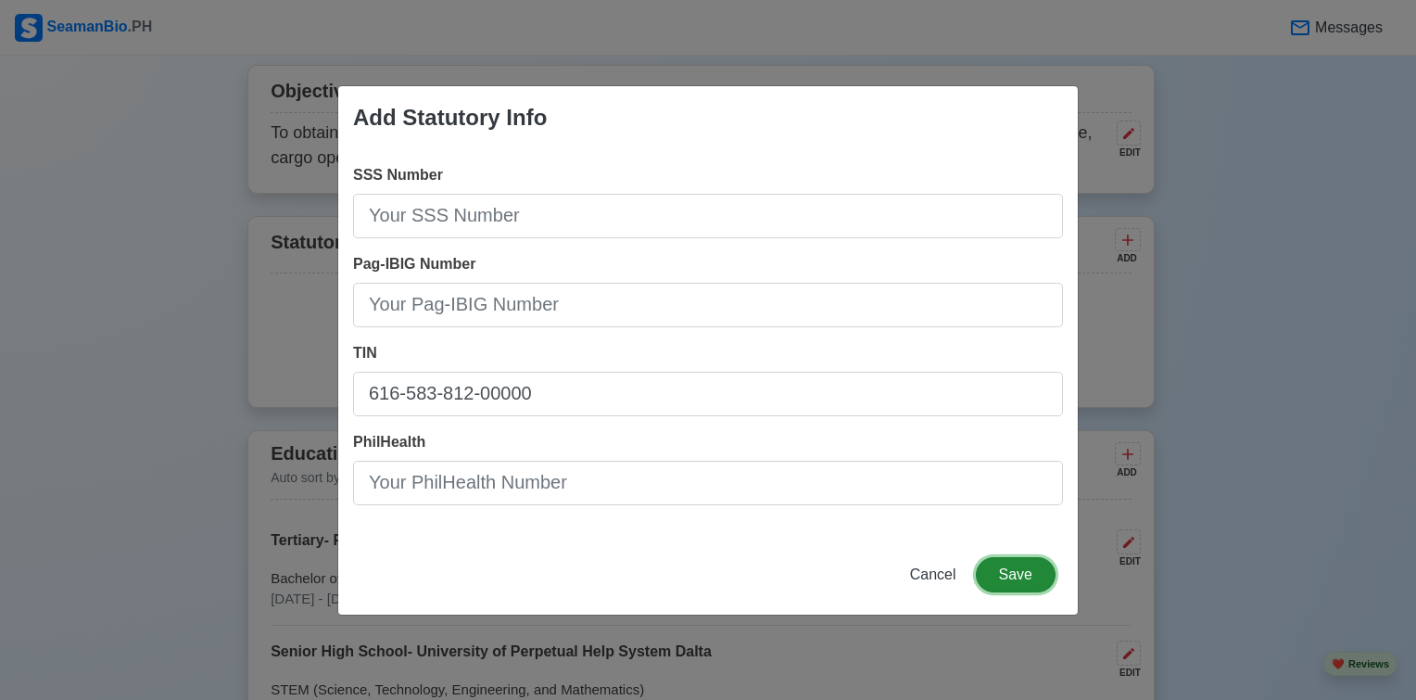
click at [998, 587] on button "Save" at bounding box center [1016, 574] width 80 height 35
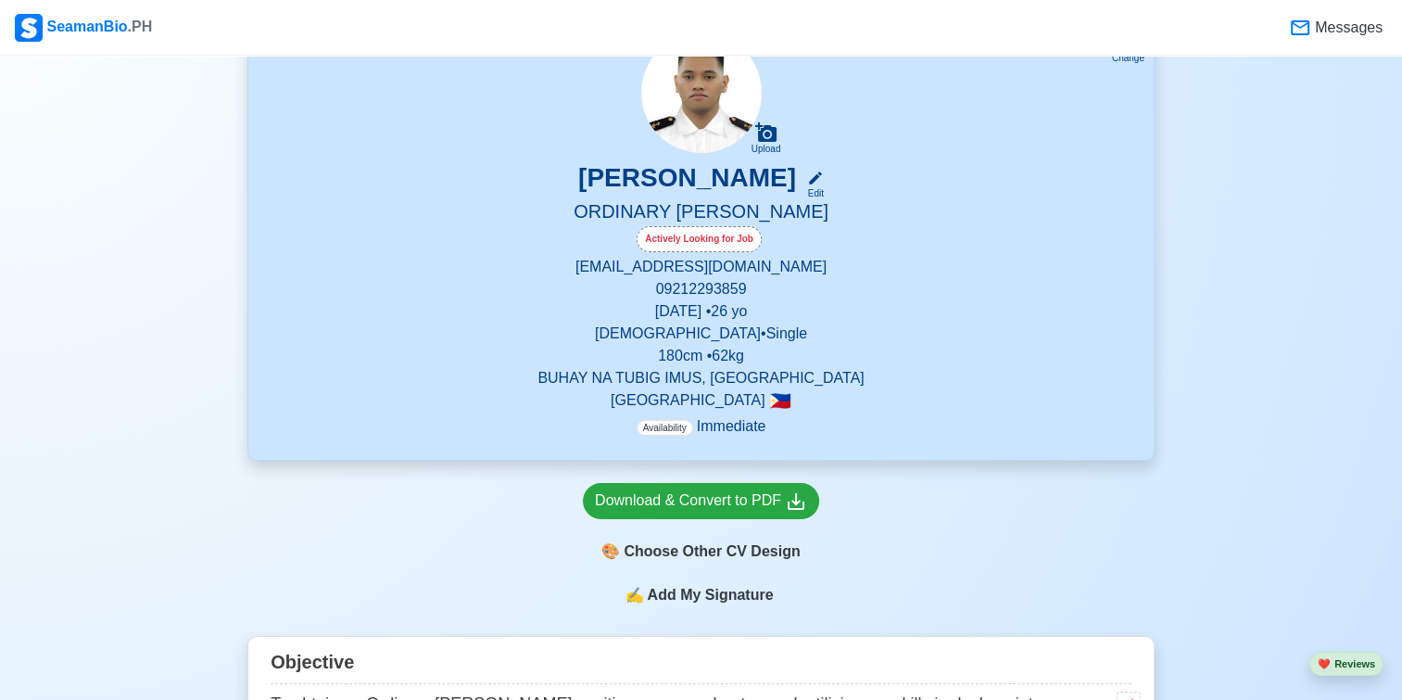
scroll to position [185, 0]
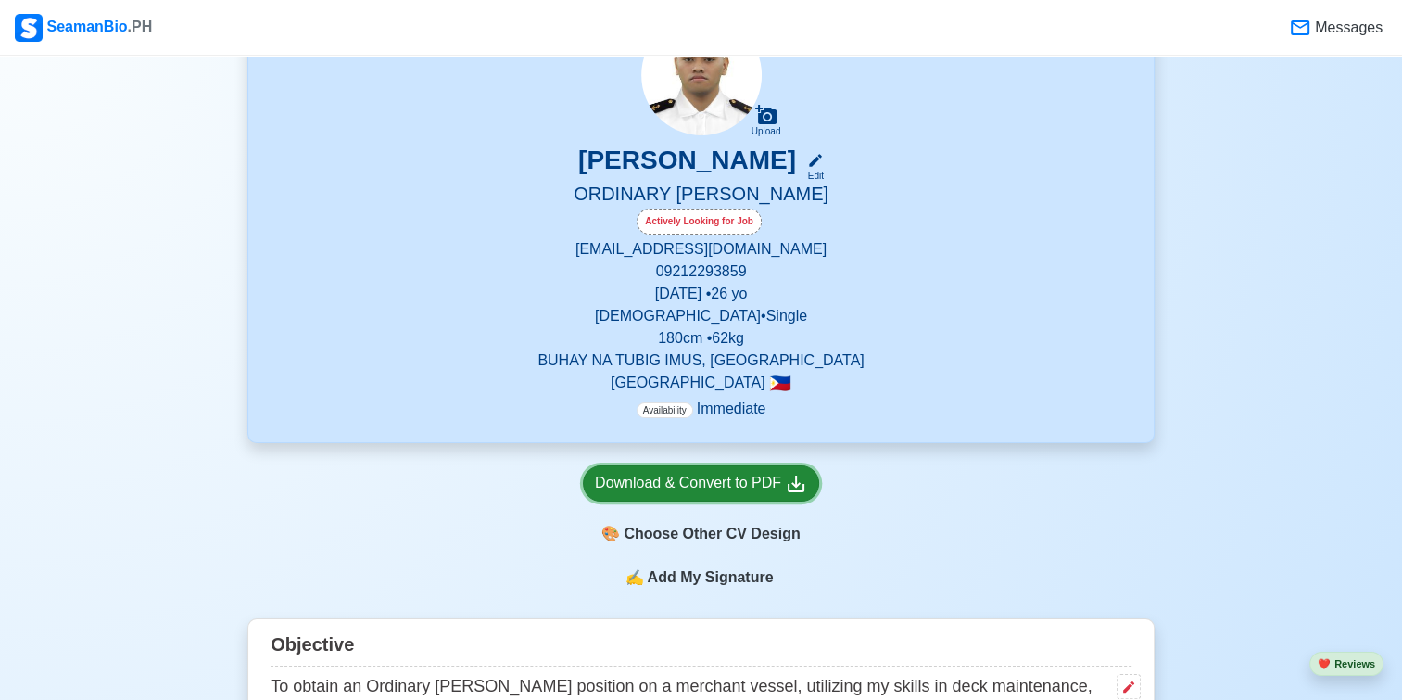
click at [759, 486] on div "Download & Convert to PDF" at bounding box center [701, 483] width 212 height 23
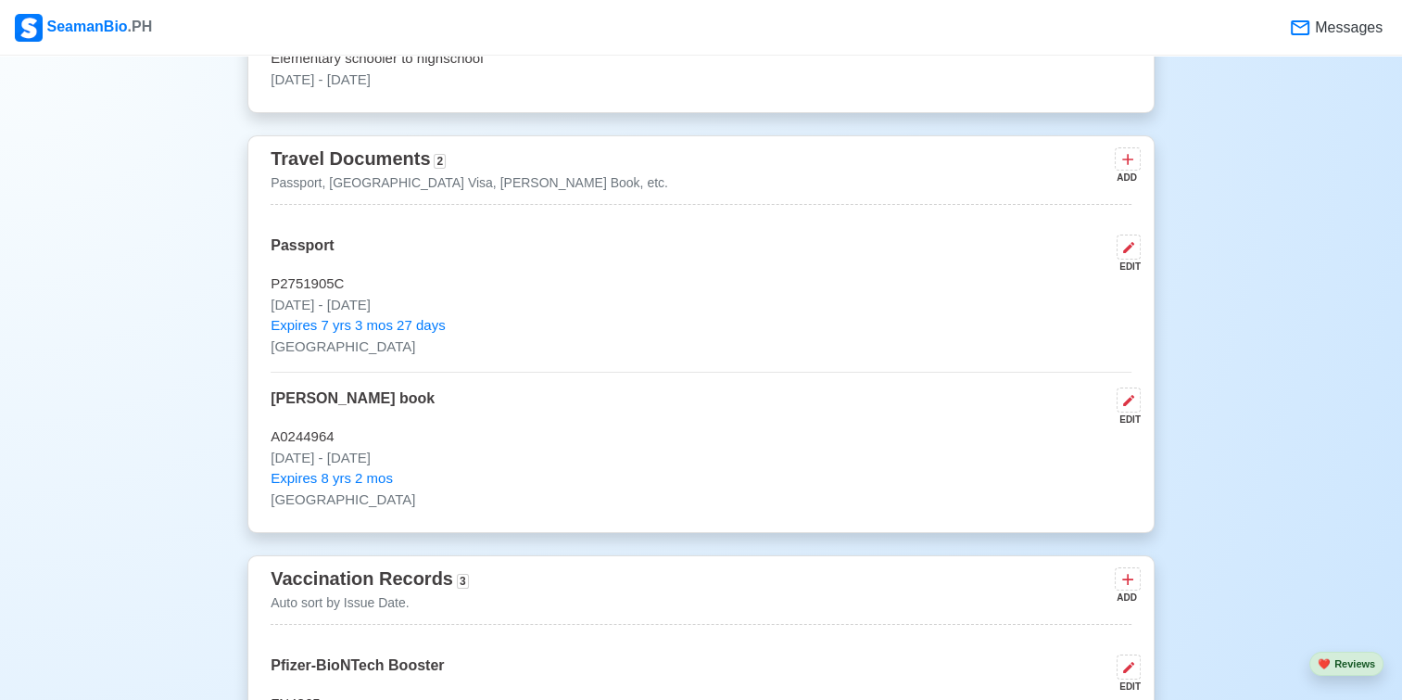
scroll to position [1761, 0]
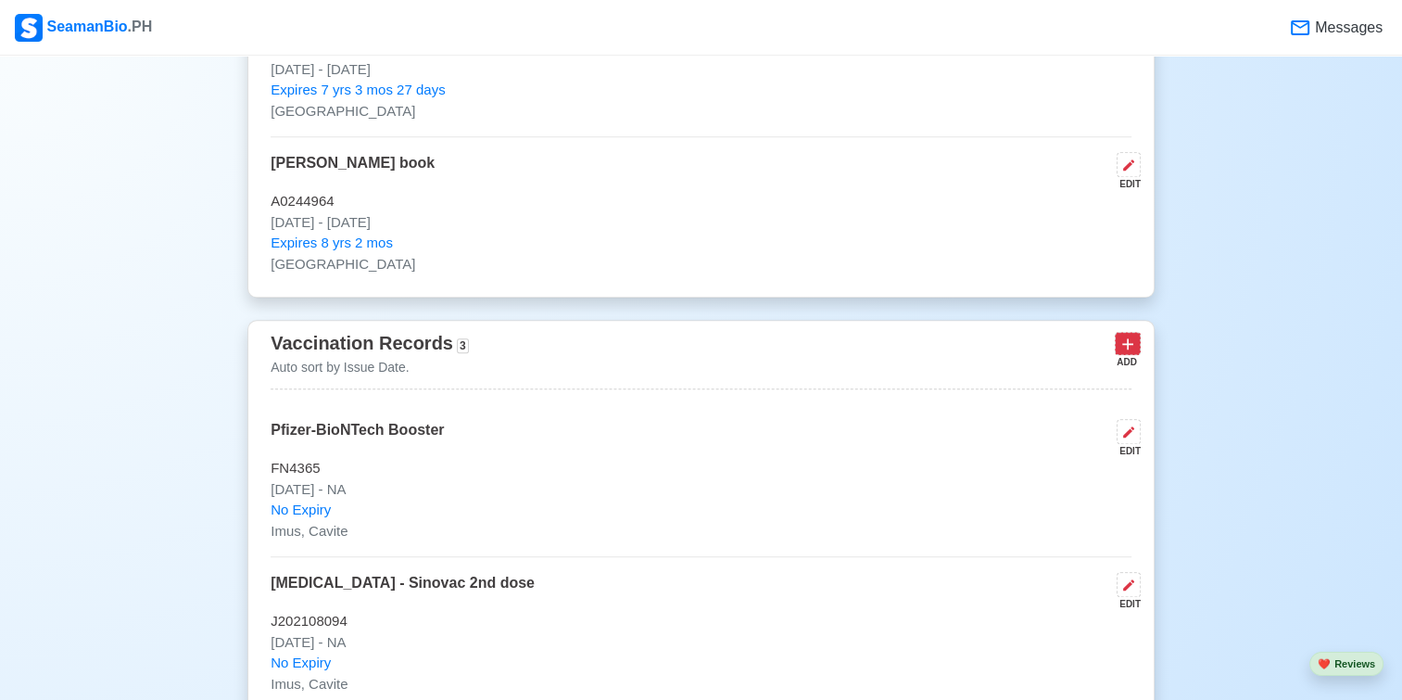
click at [1123, 339] on icon at bounding box center [1128, 344] width 19 height 19
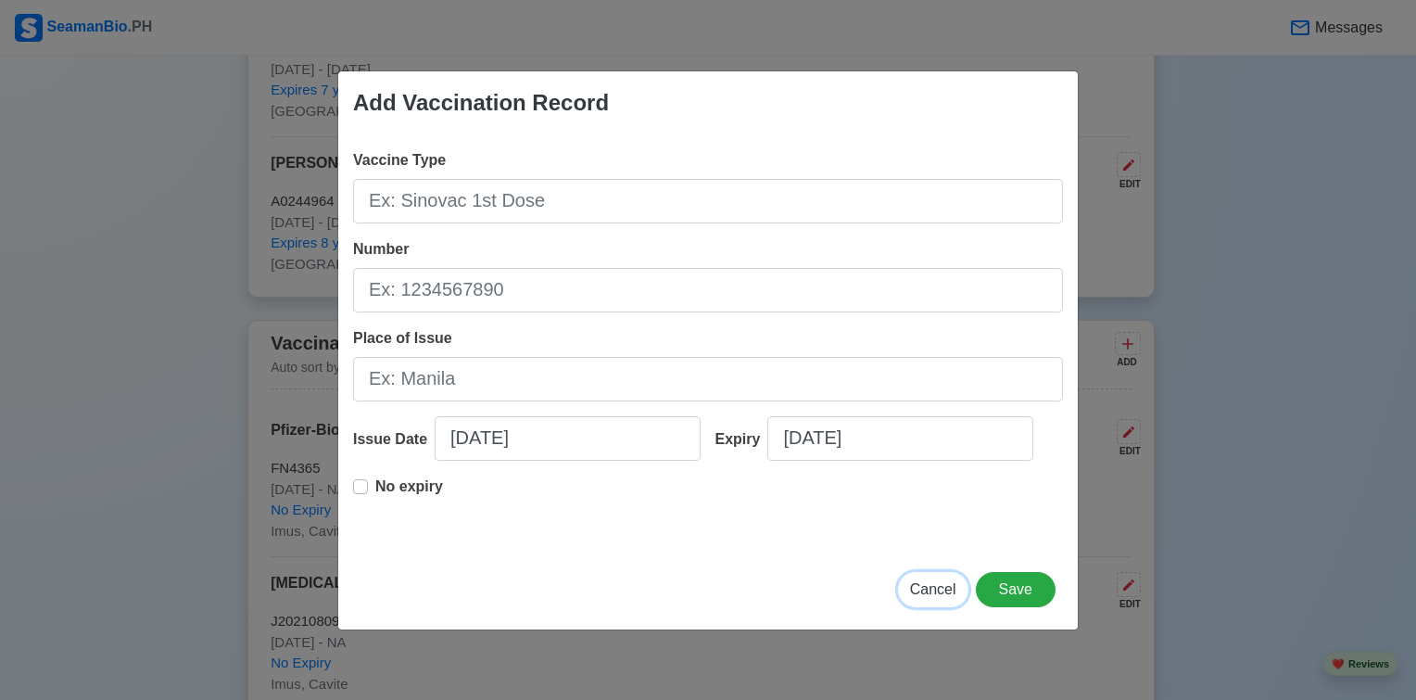
click at [951, 588] on span "Cancel" at bounding box center [933, 589] width 46 height 16
